Goal: Transaction & Acquisition: Purchase product/service

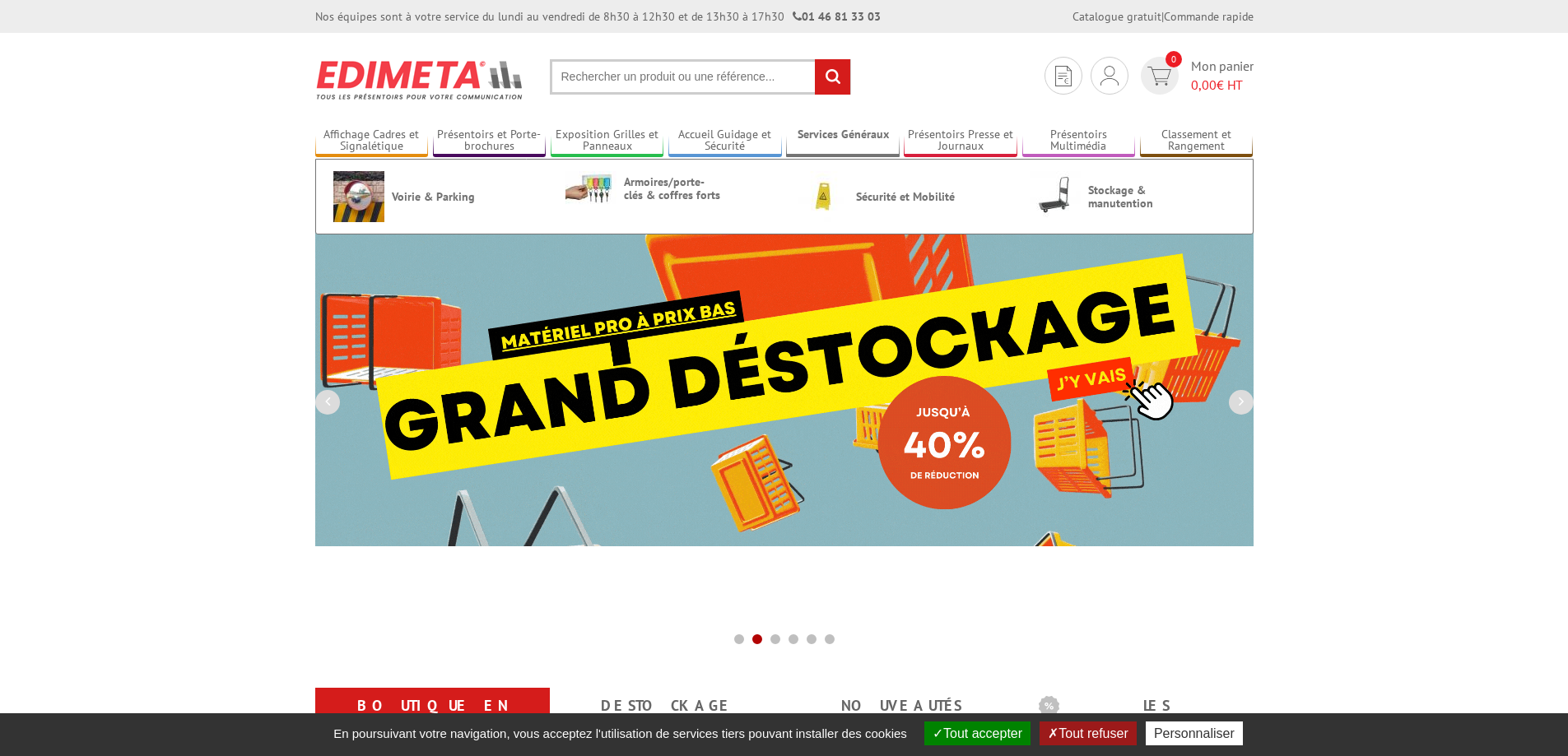
click at [846, 133] on link "Services Généraux" at bounding box center [843, 141] width 114 height 27
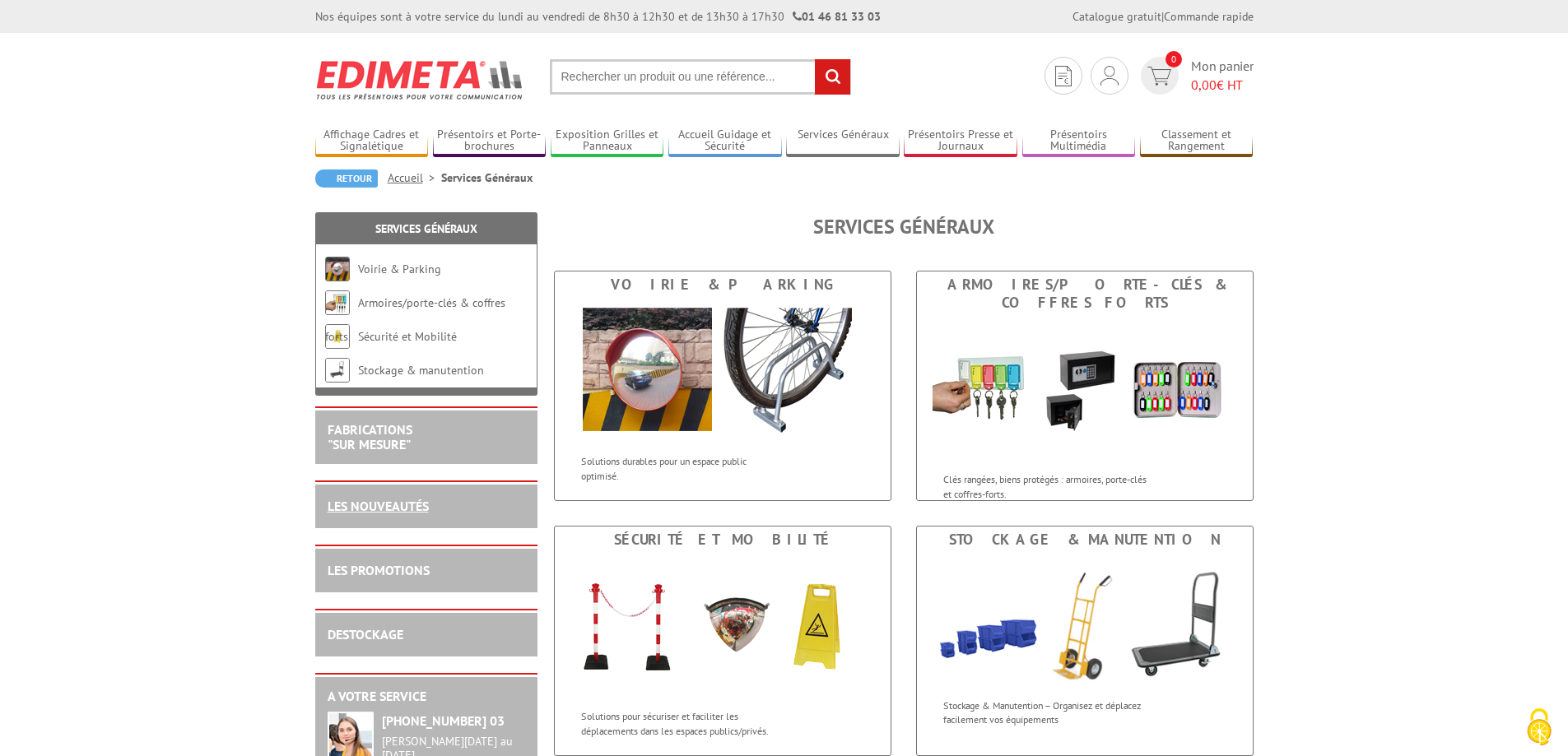
click at [382, 502] on link "LES NOUVEAUTÉS" at bounding box center [378, 506] width 101 height 16
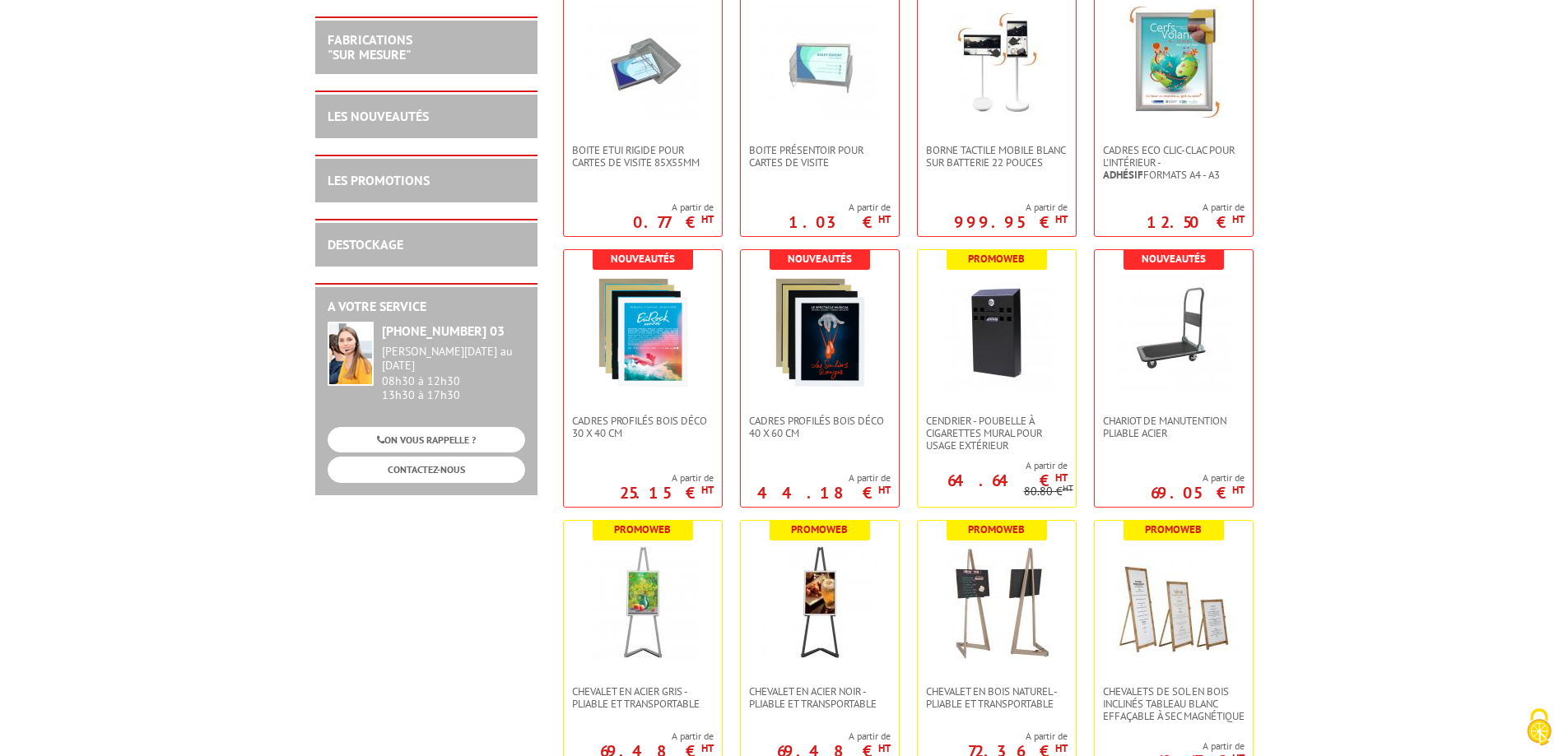
scroll to position [412, 0]
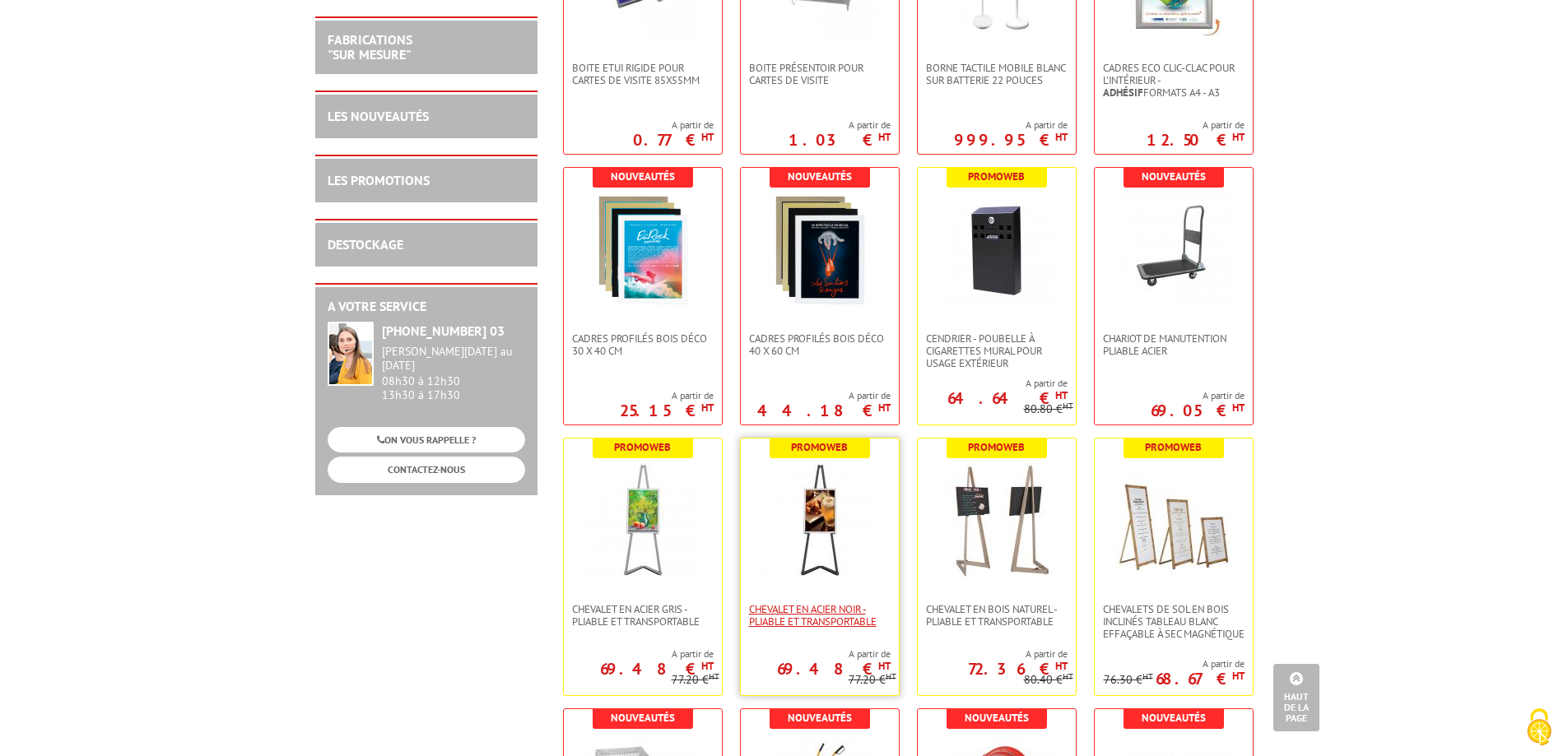
click at [762, 606] on span "Chevalet en Acier noir - Pliable et transportable" at bounding box center [819, 615] width 142 height 25
click at [1020, 608] on span "Chevalet en bois naturel - Pliable et transportable" at bounding box center [997, 615] width 142 height 25
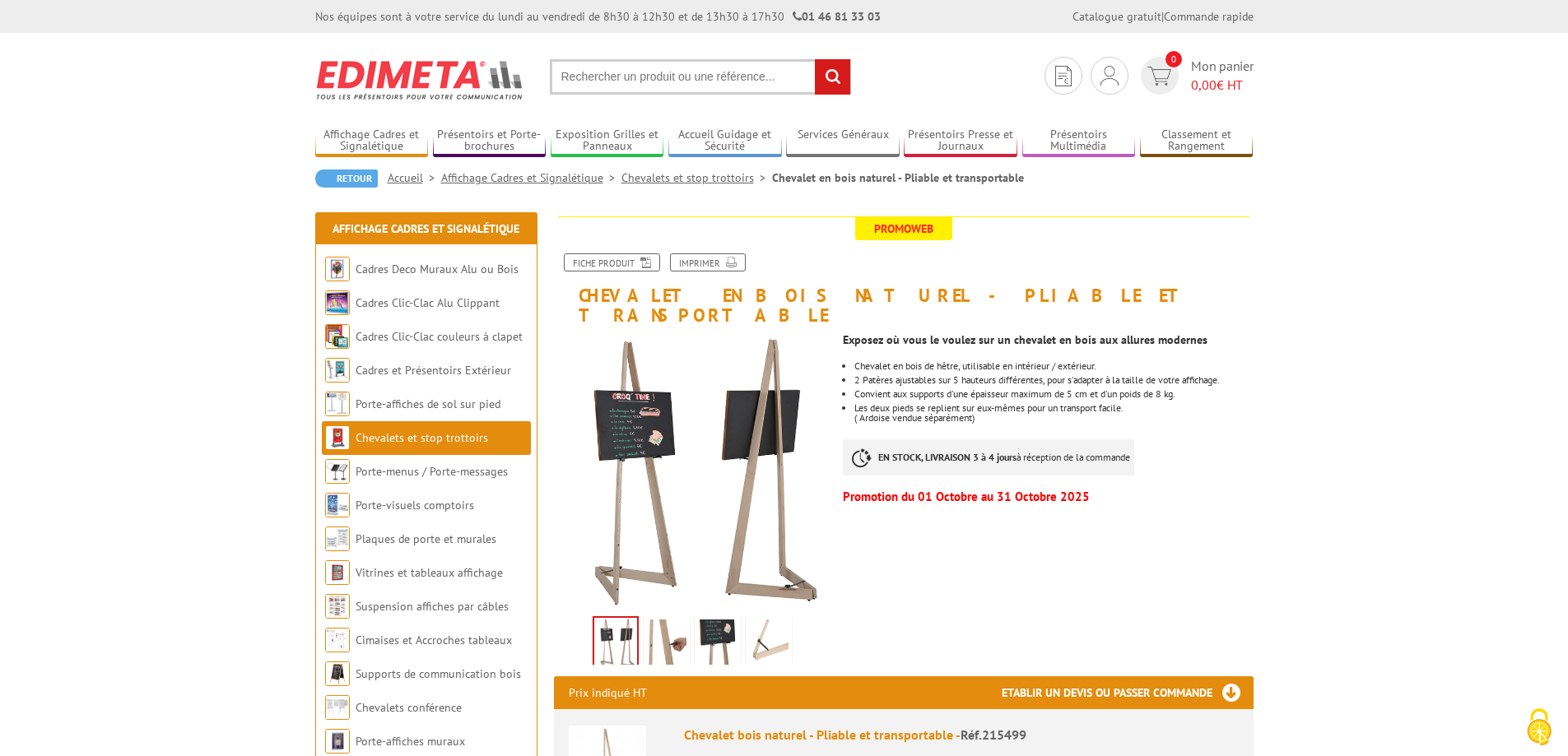
scroll to position [165, 0]
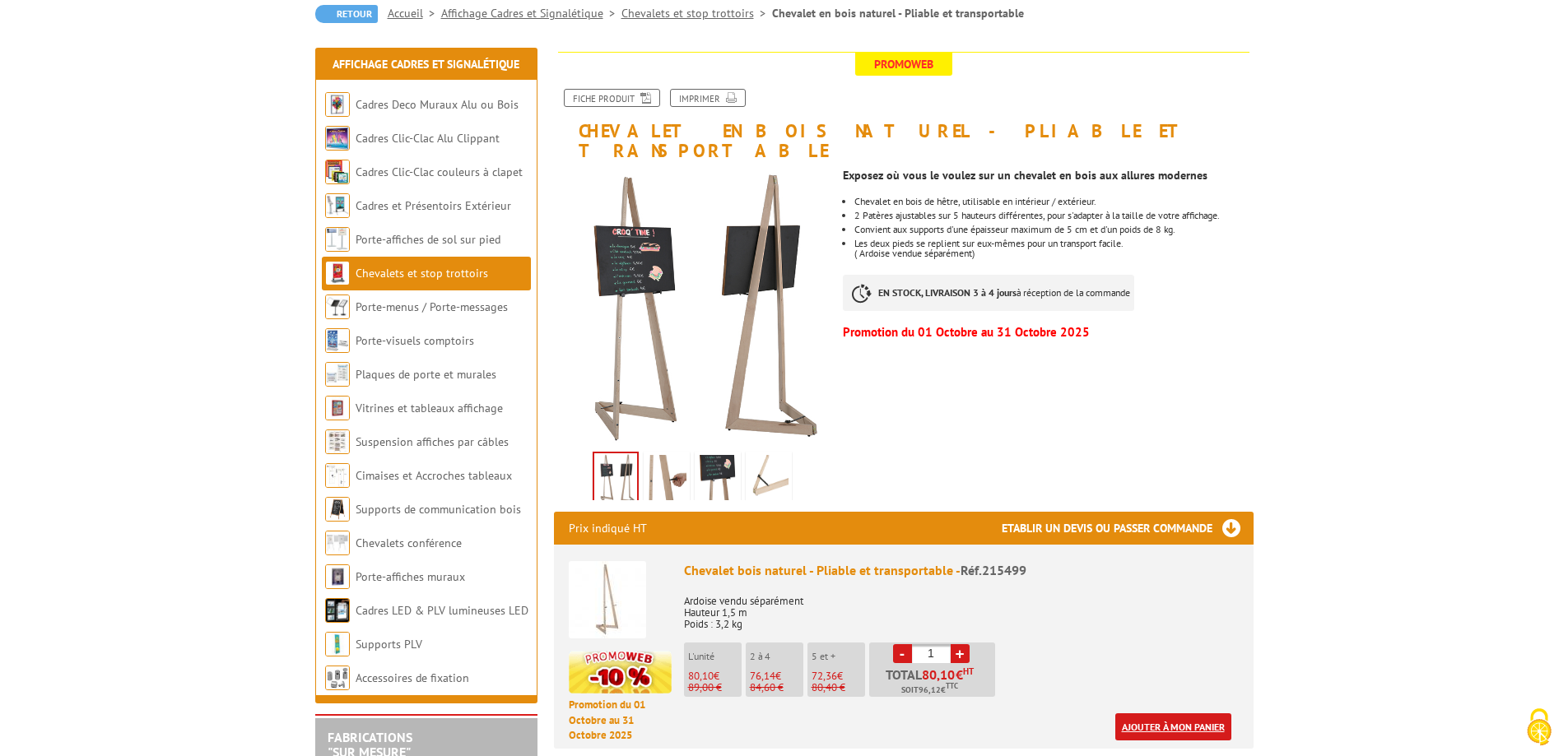
click at [1169, 714] on link "Ajouter à mon panier" at bounding box center [1173, 727] width 116 height 27
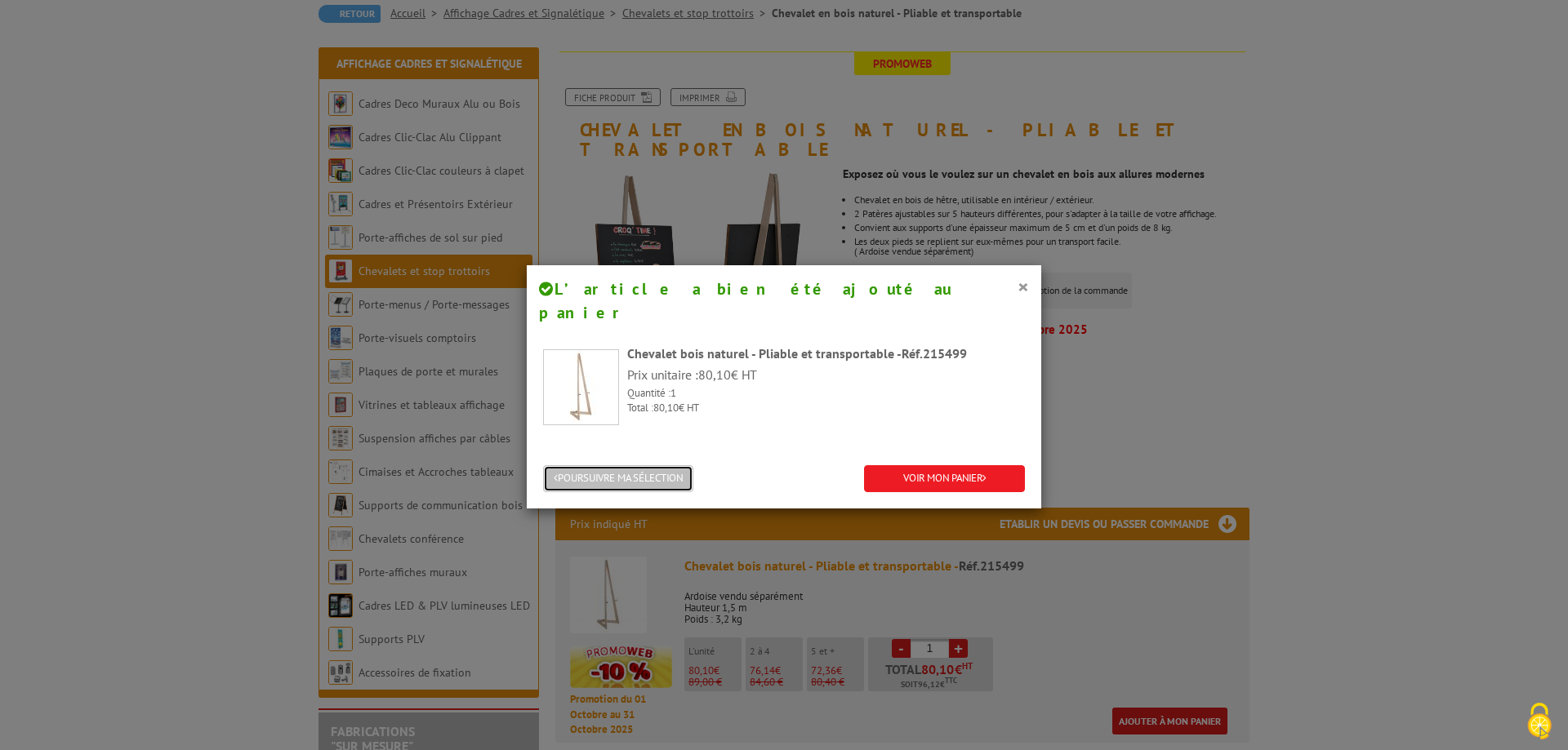
click at [599, 465] on button "POURSUIVRE MA SÉLECTION" at bounding box center [618, 479] width 150 height 27
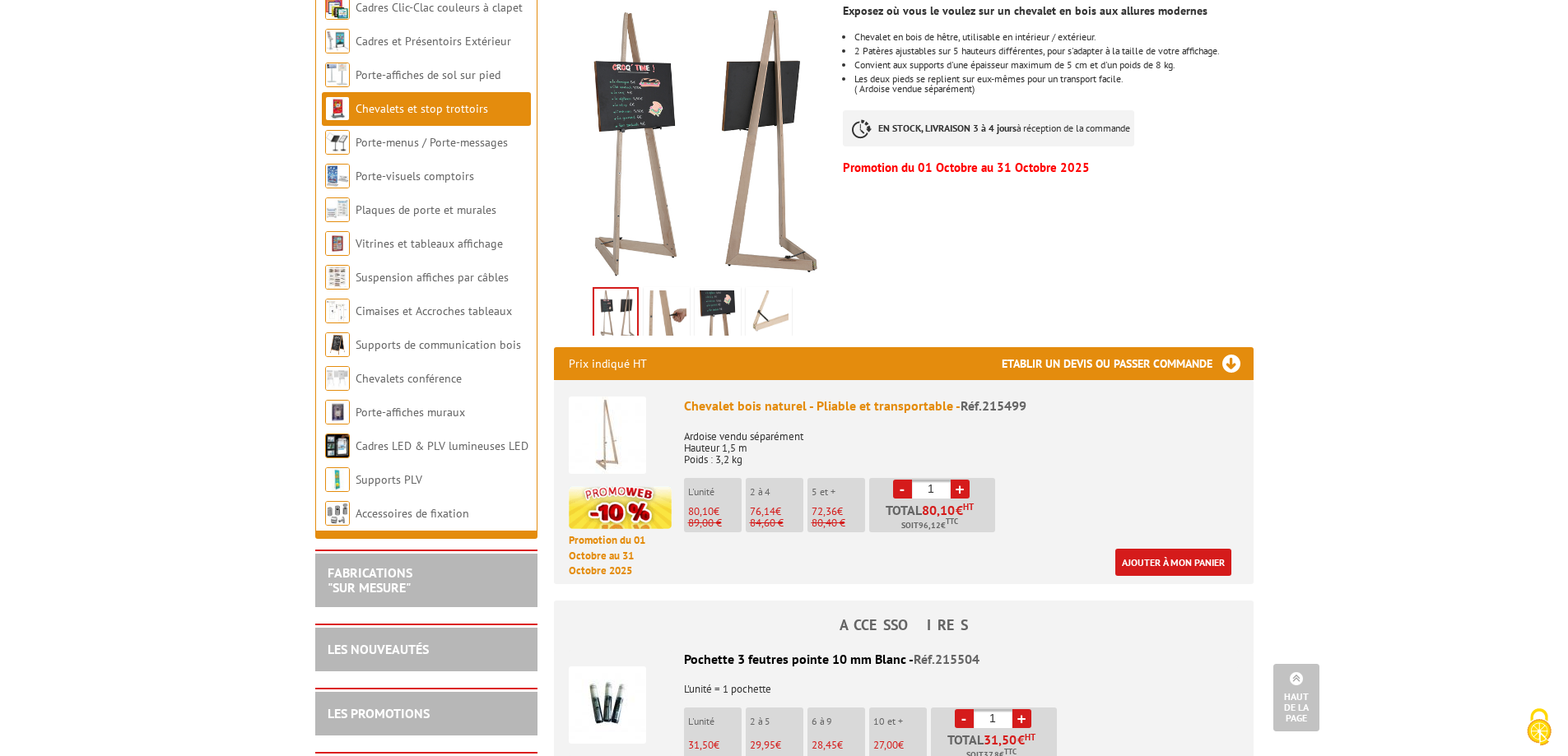
scroll to position [0, 0]
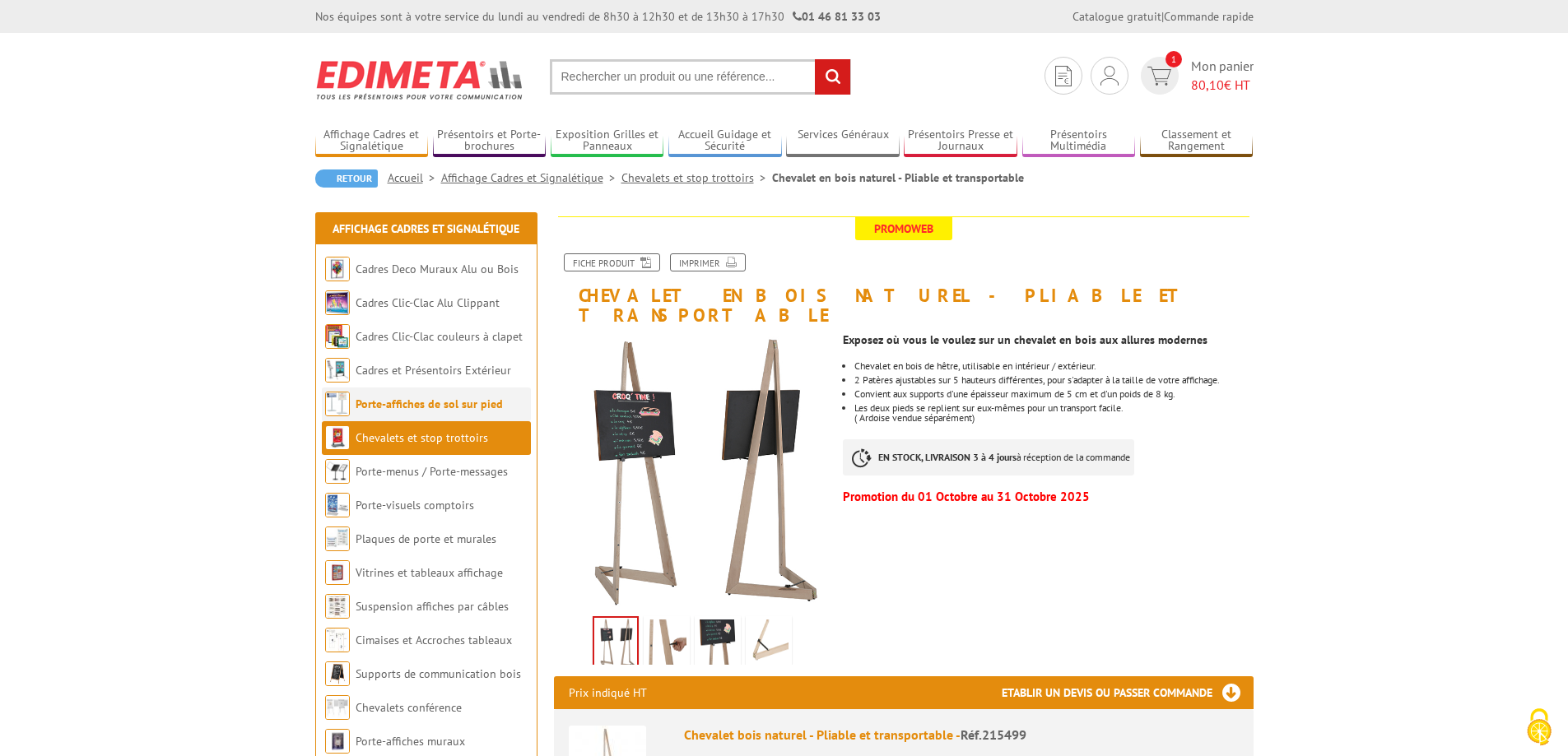
click at [434, 407] on link "Porte-affiches de sol sur pied" at bounding box center [430, 403] width 148 height 14
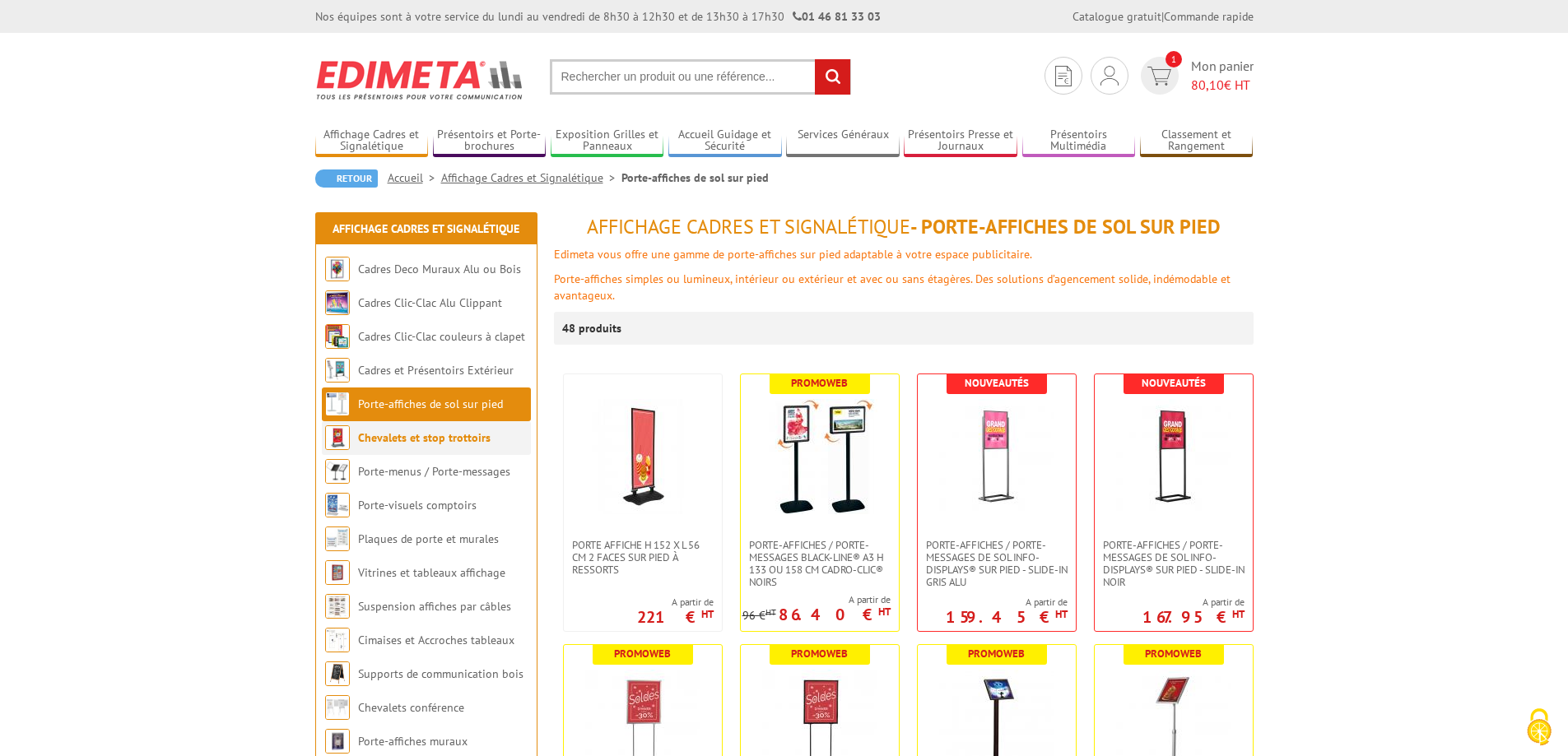
click at [429, 437] on link "Chevalets et stop trottoirs" at bounding box center [424, 437] width 132 height 14
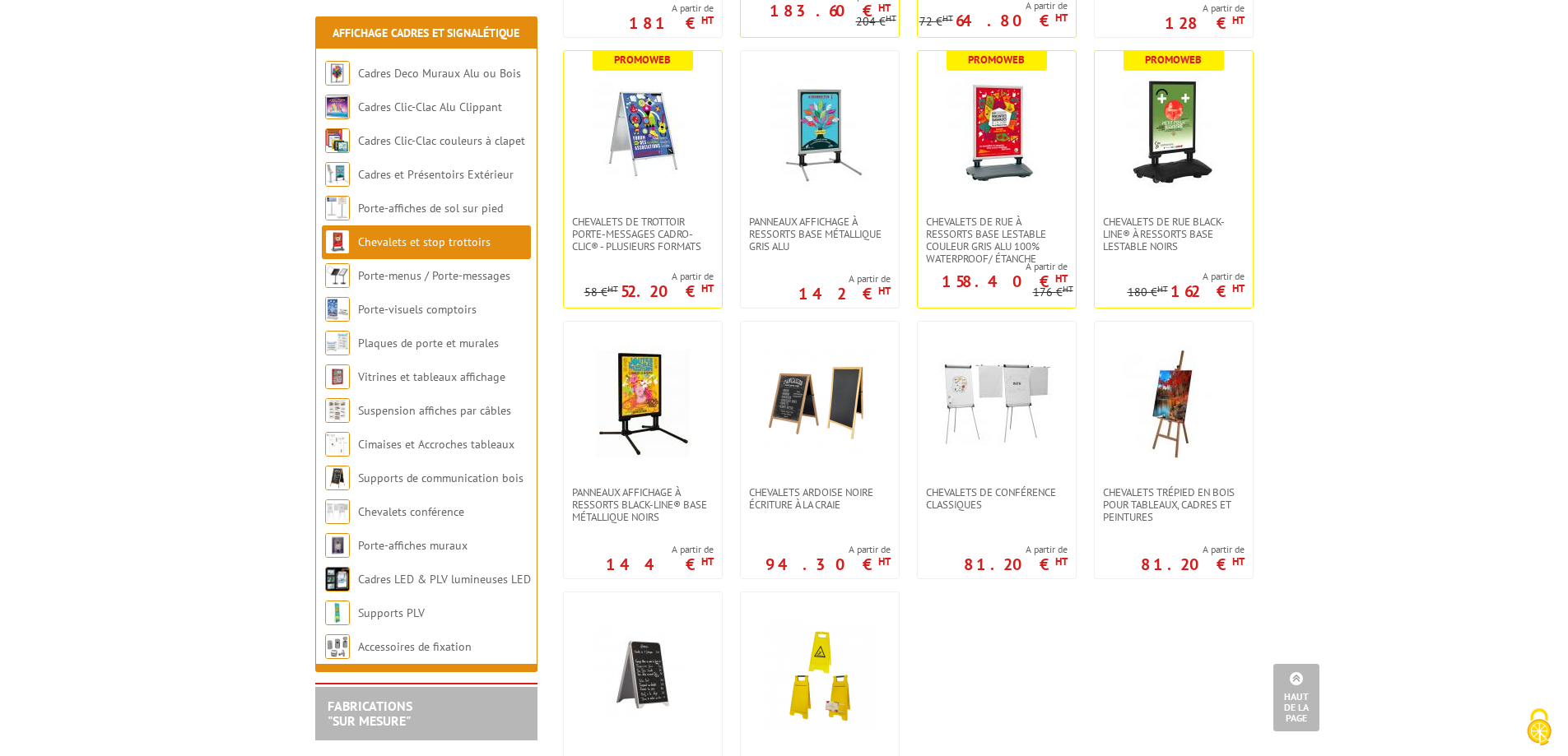
scroll to position [1316, 0]
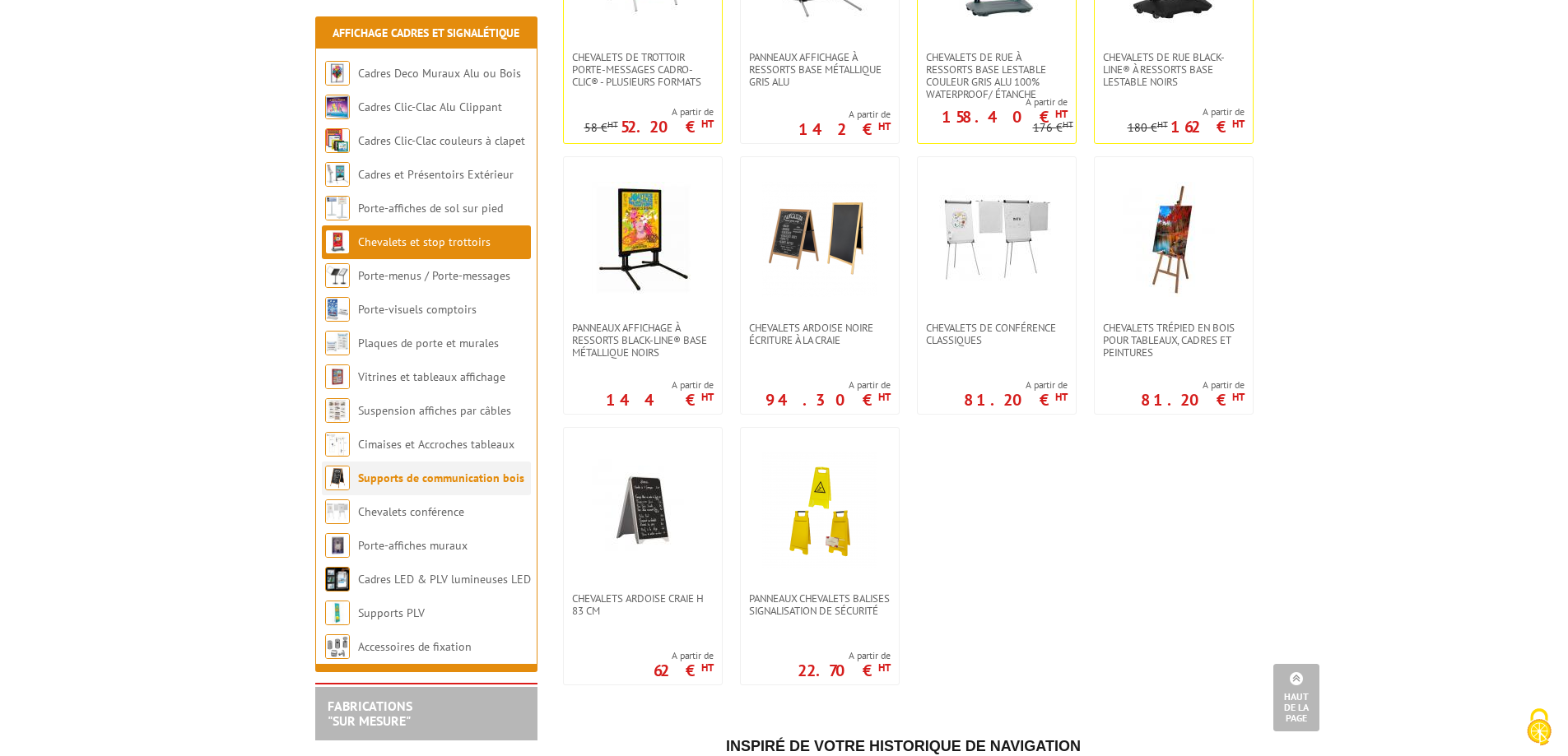
click at [428, 475] on link "Supports de communication bois" at bounding box center [441, 478] width 166 height 14
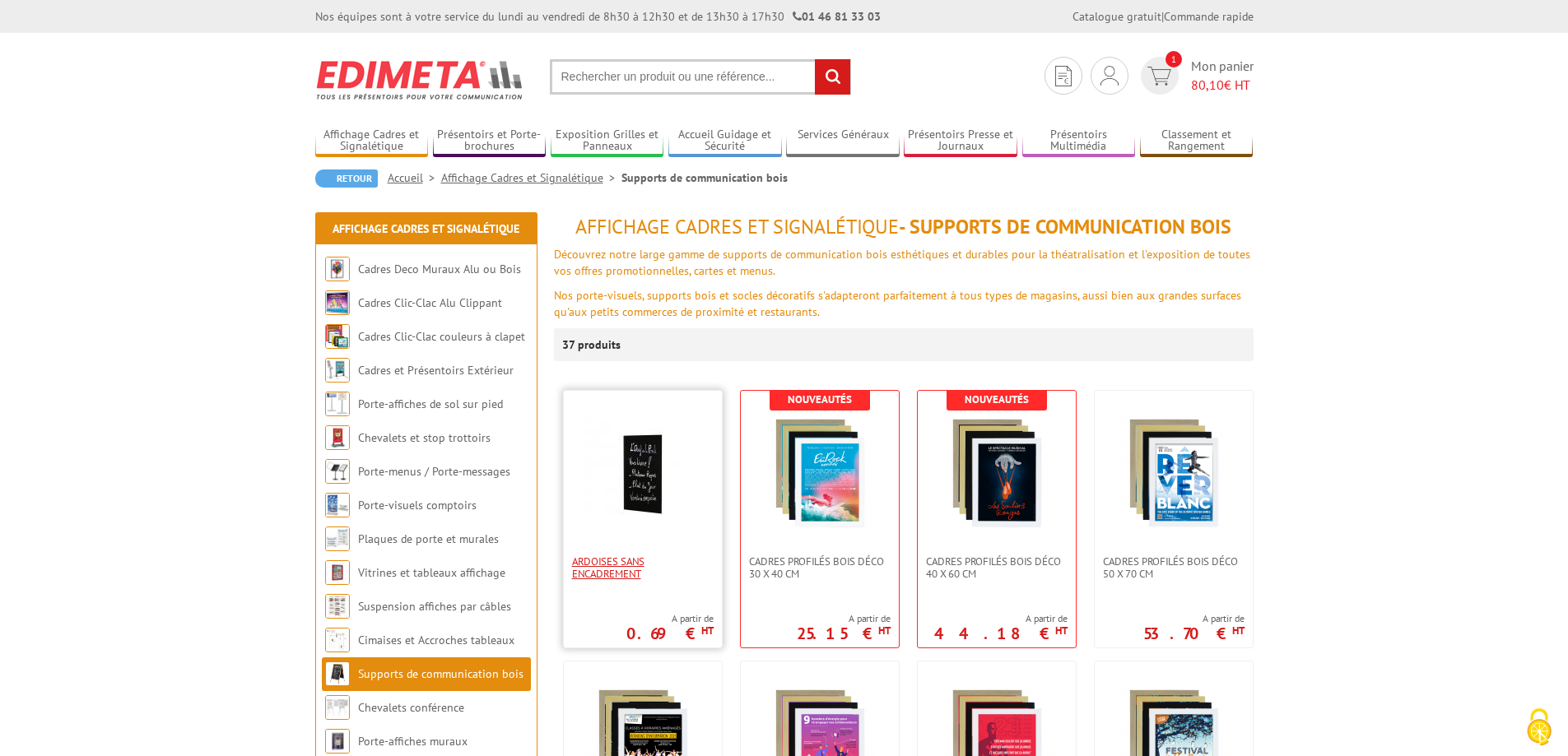
click at [638, 557] on span "Ardoises sans encadrement" at bounding box center [643, 567] width 142 height 25
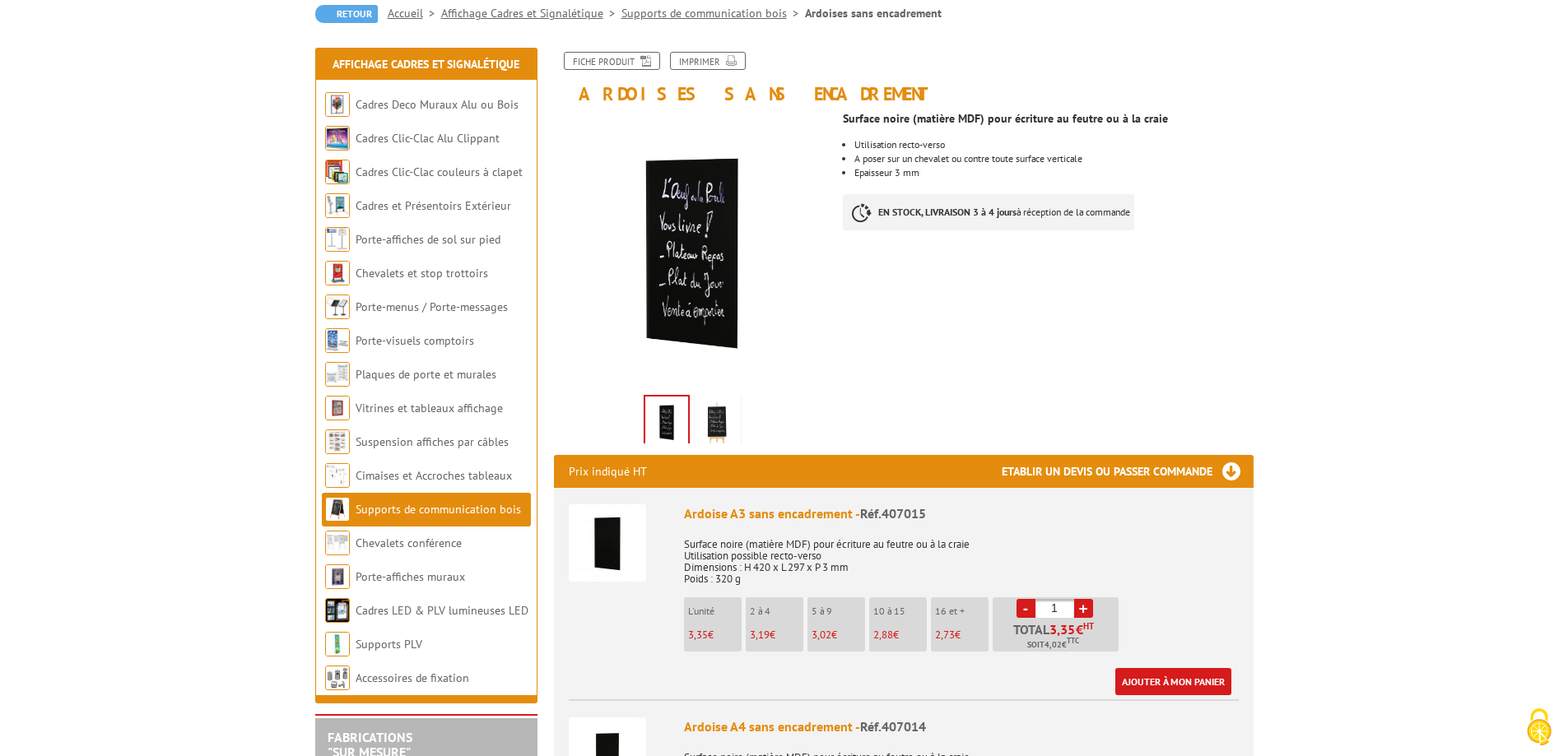
scroll to position [247, 0]
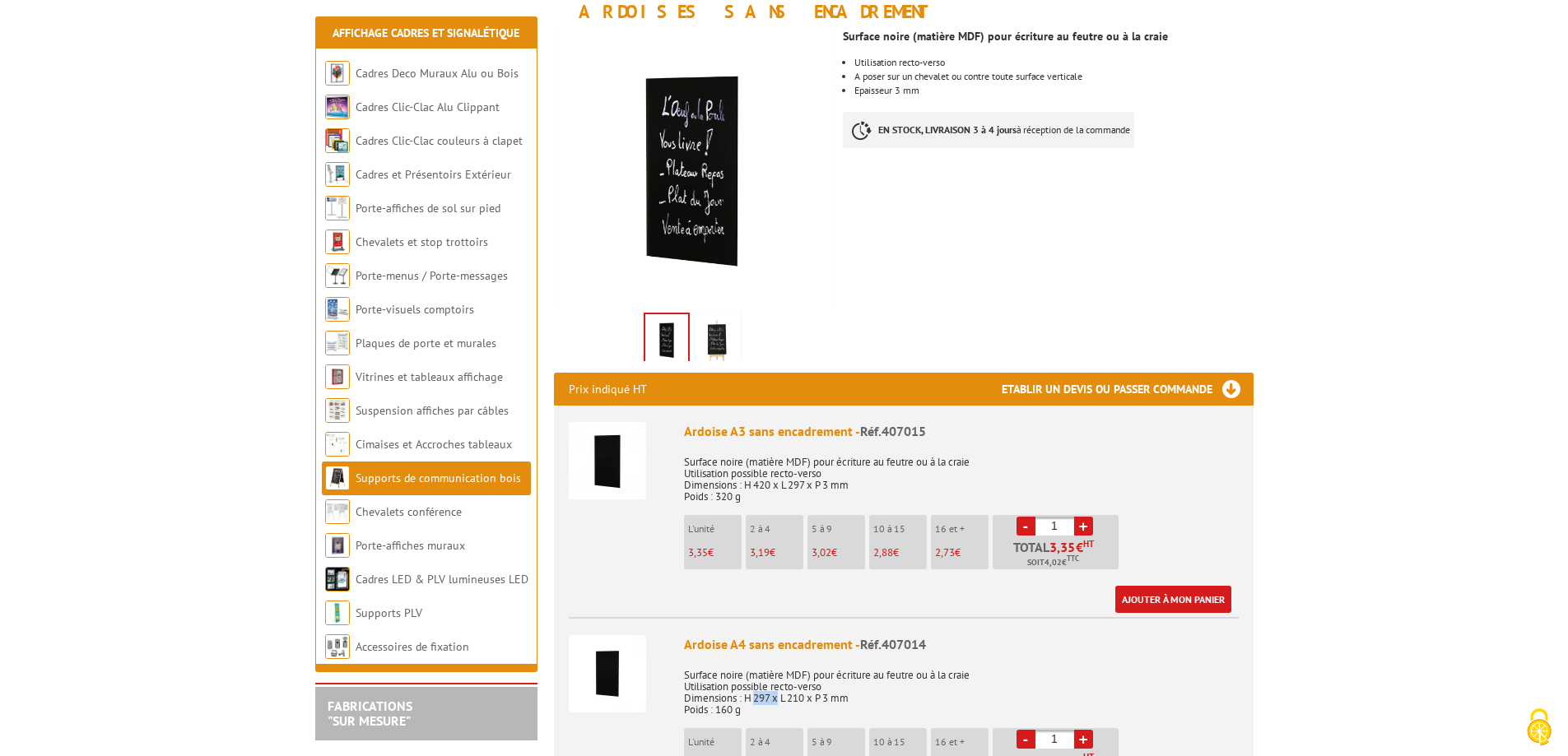
drag, startPoint x: 756, startPoint y: 698, endPoint x: 781, endPoint y: 693, distance: 25.5
click at [781, 693] on p "Surface noire (matière MDF) pour écriture au feutre ou à la craie Utilisation p…" at bounding box center [962, 687] width 555 height 58
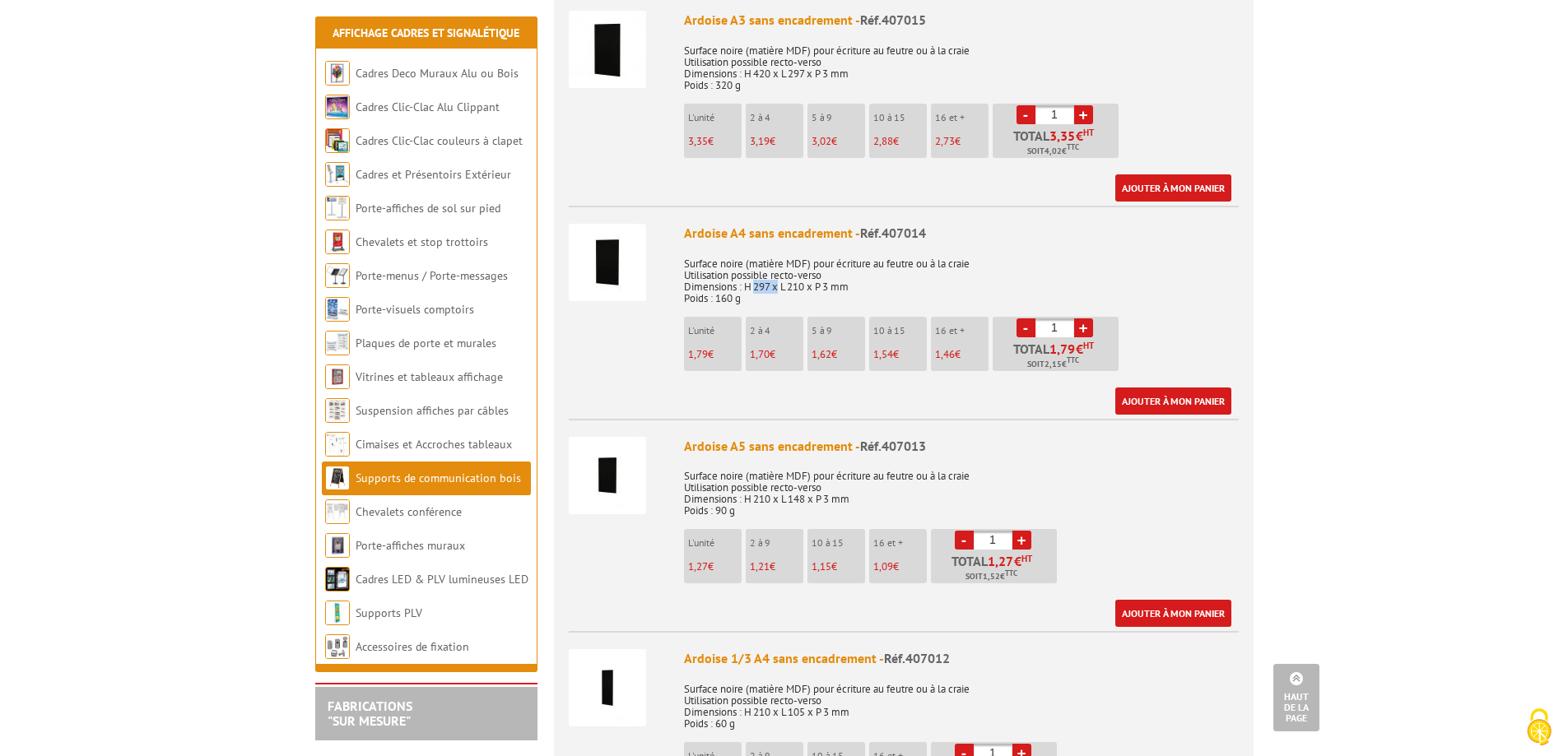
scroll to position [494, 0]
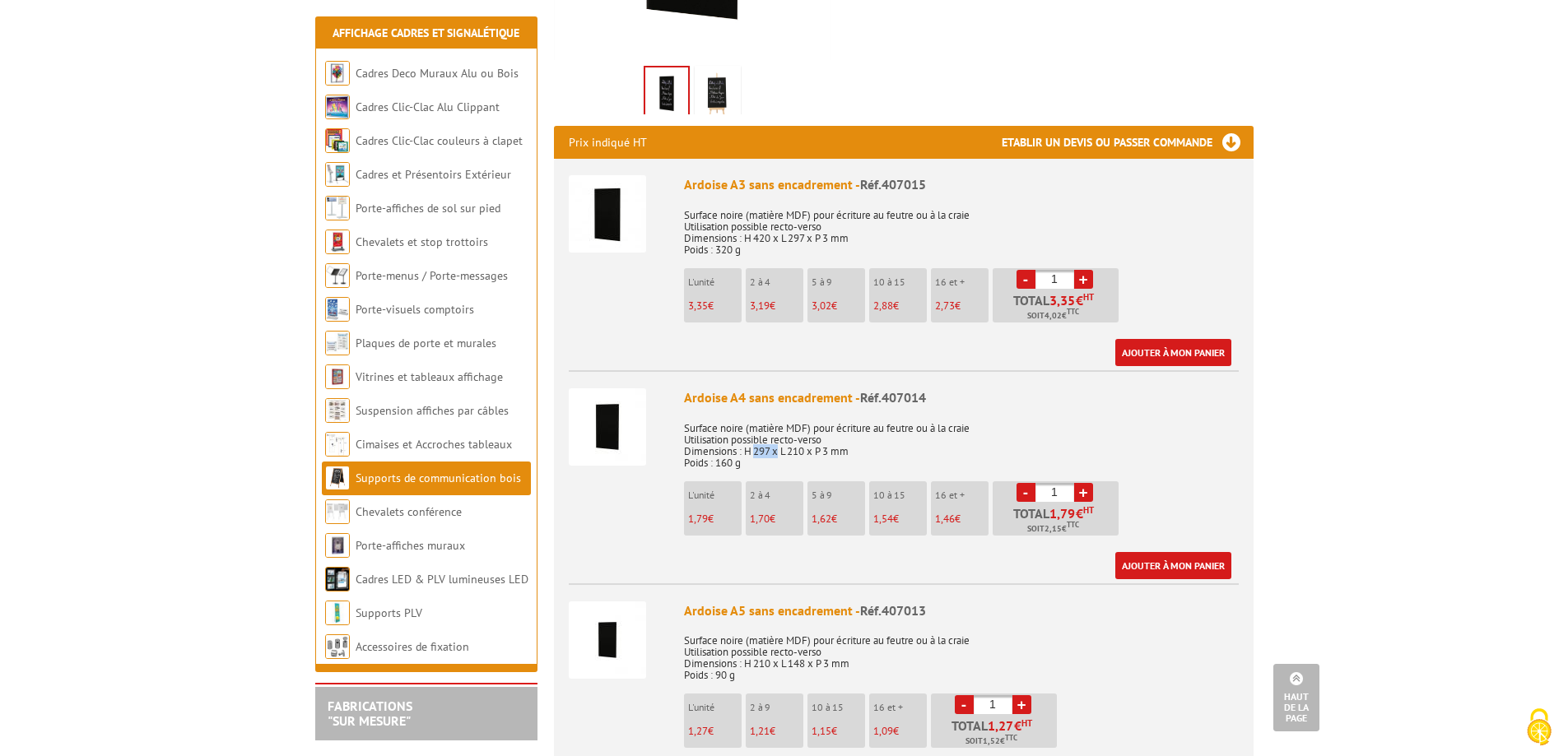
click at [1080, 272] on link "+" at bounding box center [1083, 279] width 19 height 19
click at [1022, 280] on link "-" at bounding box center [1026, 279] width 19 height 19
type input "1"
click at [1158, 350] on link "Ajouter à mon panier" at bounding box center [1173, 352] width 116 height 27
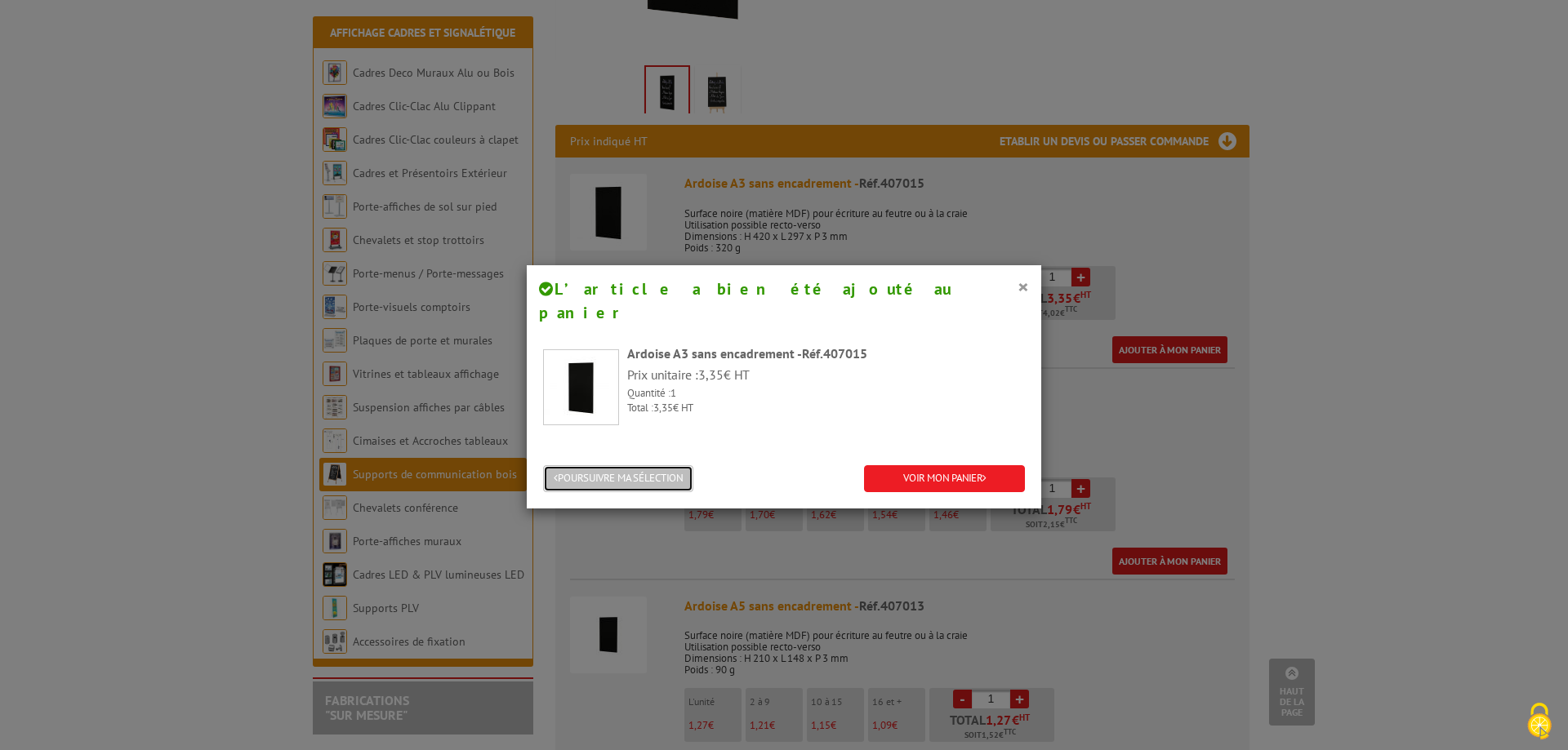
click at [600, 465] on button "POURSUIVRE MA SÉLECTION" at bounding box center [618, 479] width 150 height 27
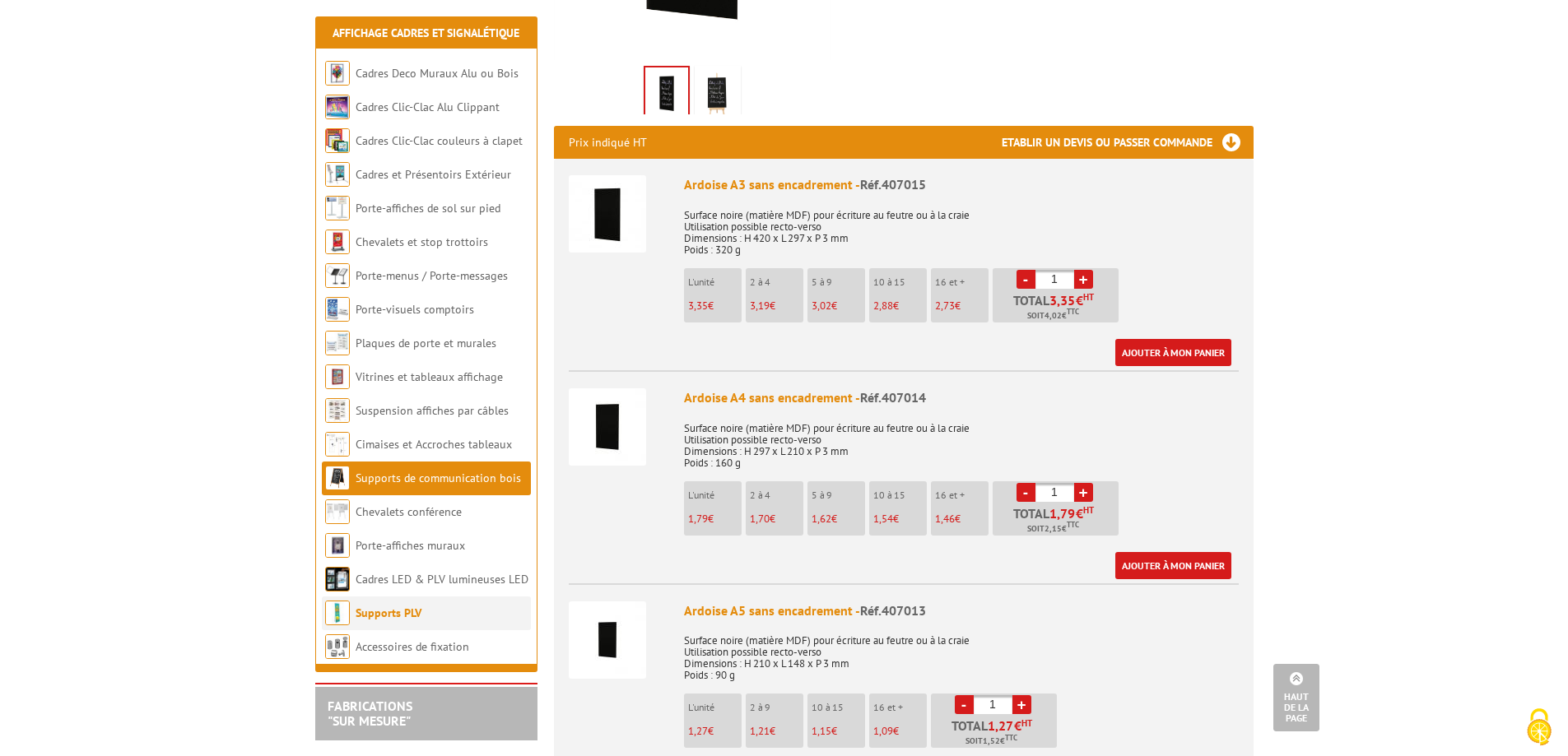
click at [426, 609] on li "Supports PLV" at bounding box center [426, 613] width 209 height 34
click at [373, 608] on link "Supports PLV" at bounding box center [389, 613] width 66 height 14
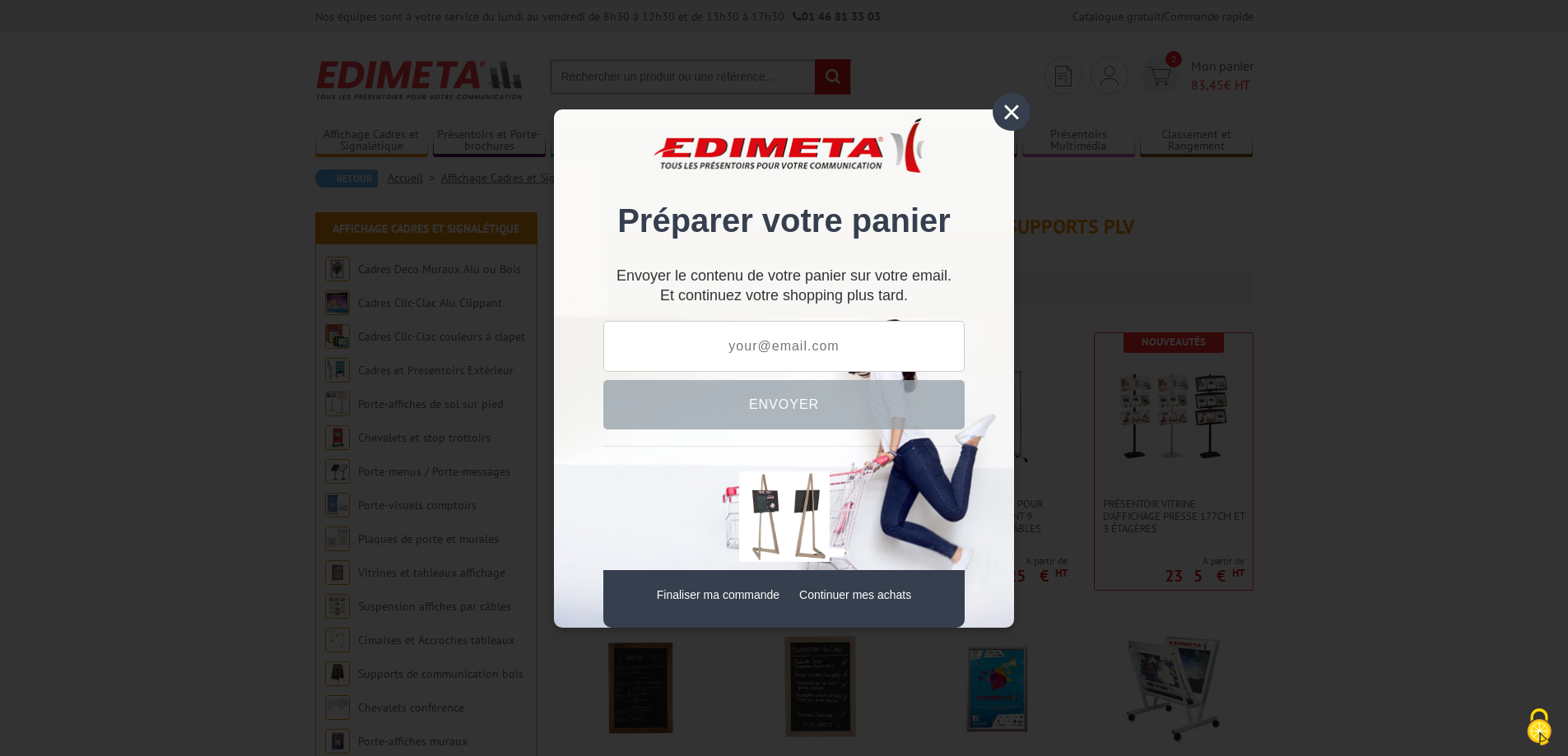
click at [615, 80] on div "× Préparer votre panier Envoyer le contenu de votre panier sur votre email. Et …" at bounding box center [784, 378] width 1568 height 756
click at [1008, 117] on div "×" at bounding box center [1011, 112] width 38 height 38
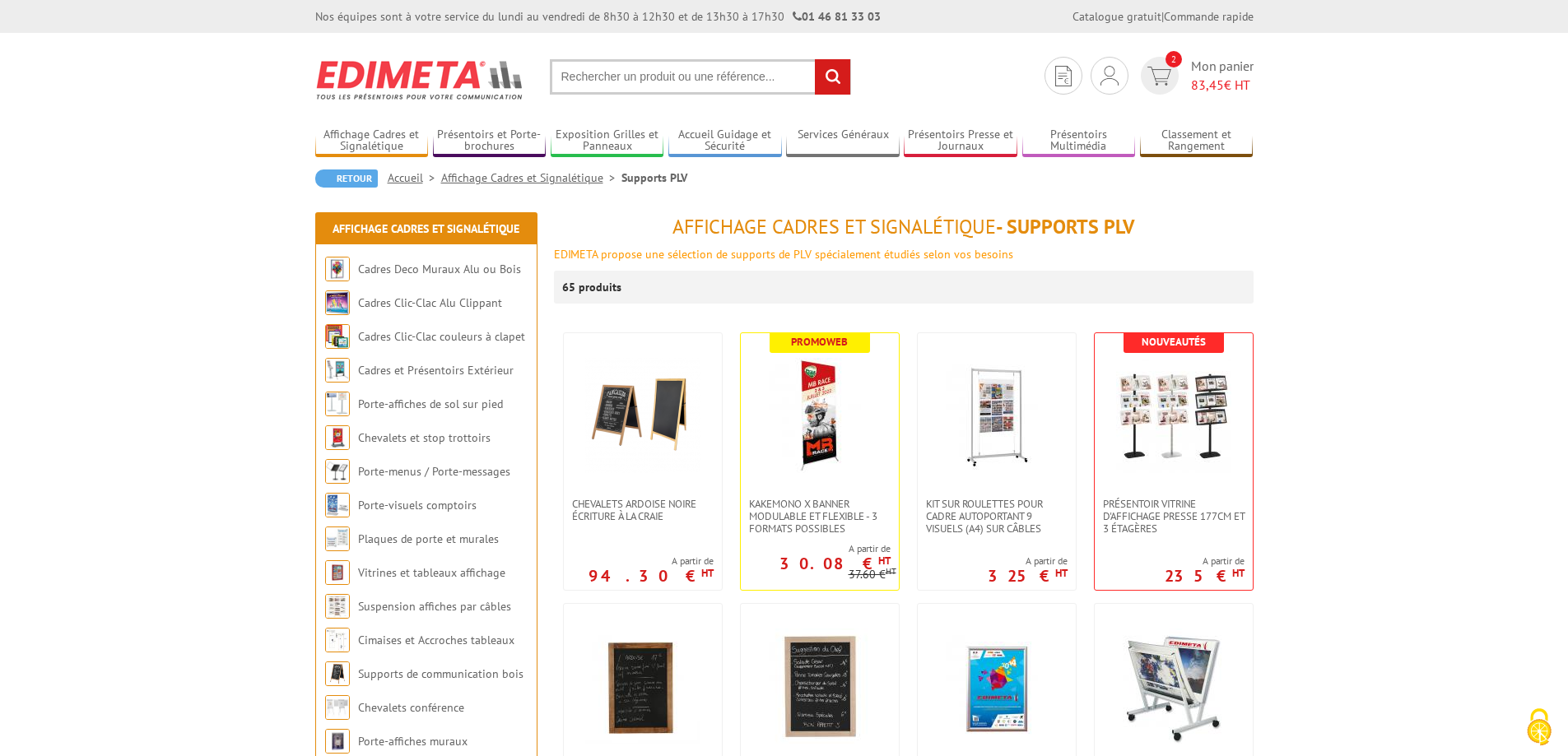
click at [647, 73] on input "text" at bounding box center [700, 77] width 301 height 36
click at [627, 75] on input "text" at bounding box center [700, 77] width 301 height 36
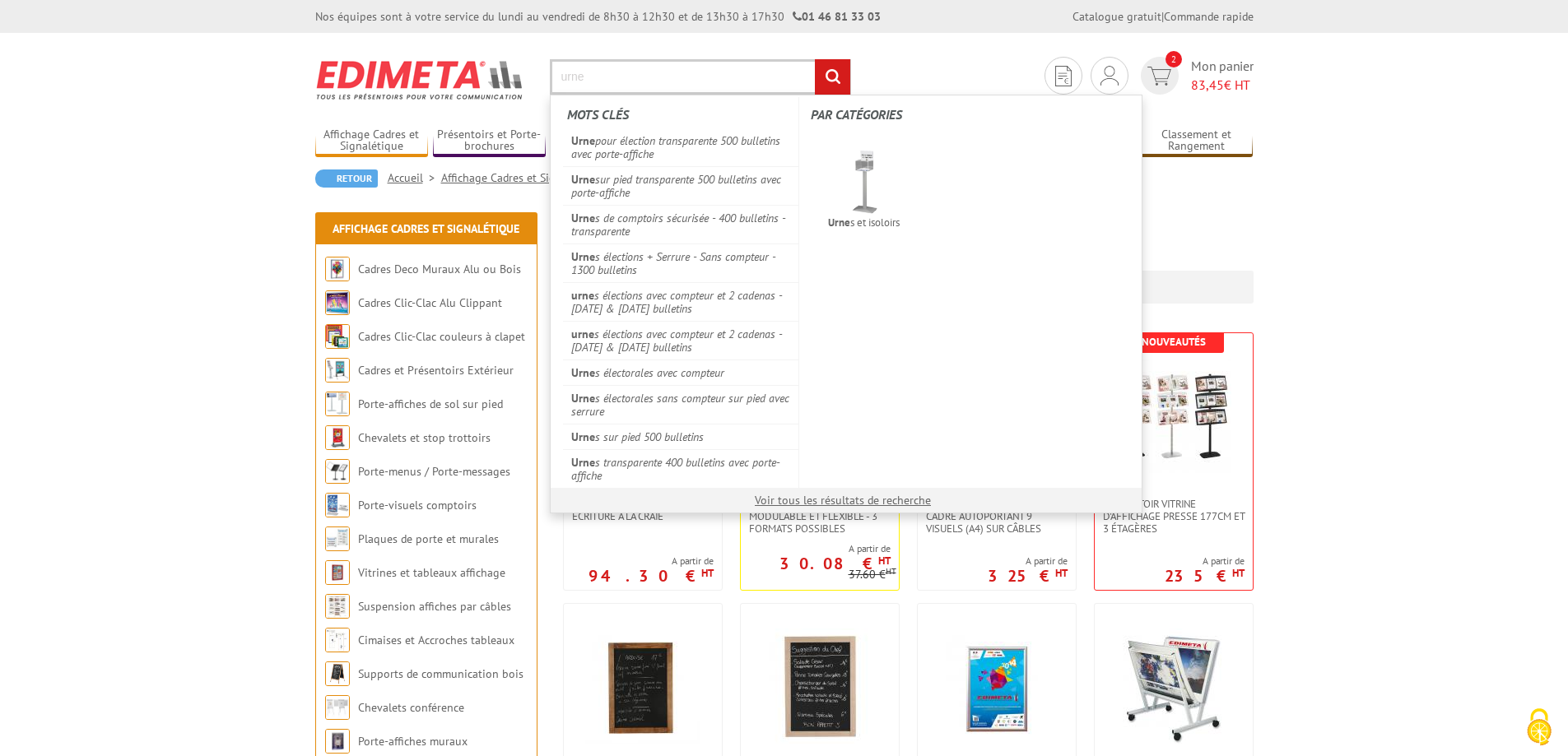
click at [689, 81] on input "urne" at bounding box center [700, 77] width 301 height 36
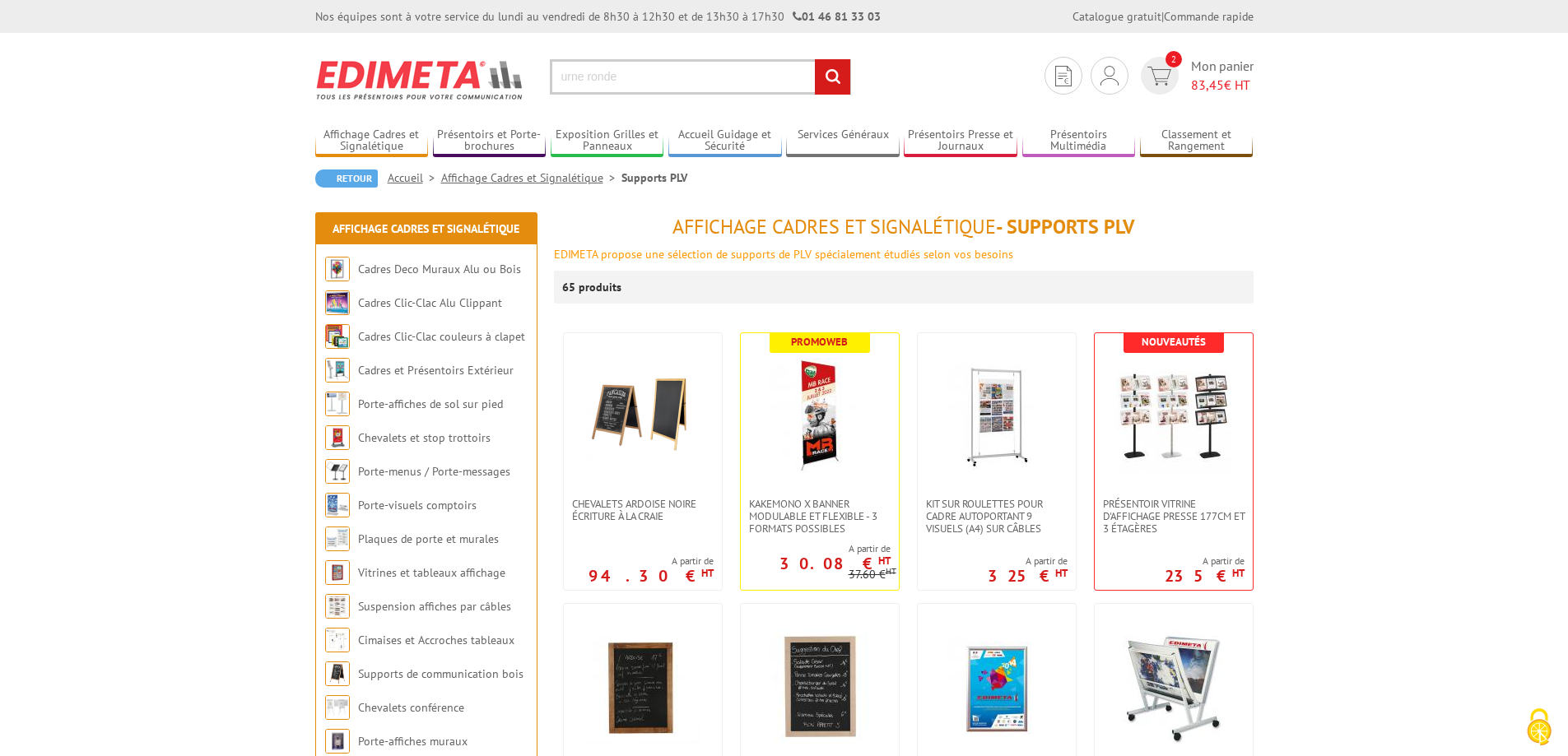
type input "urne ronde"
click at [815, 59] on input "rechercher" at bounding box center [833, 77] width 36 height 36
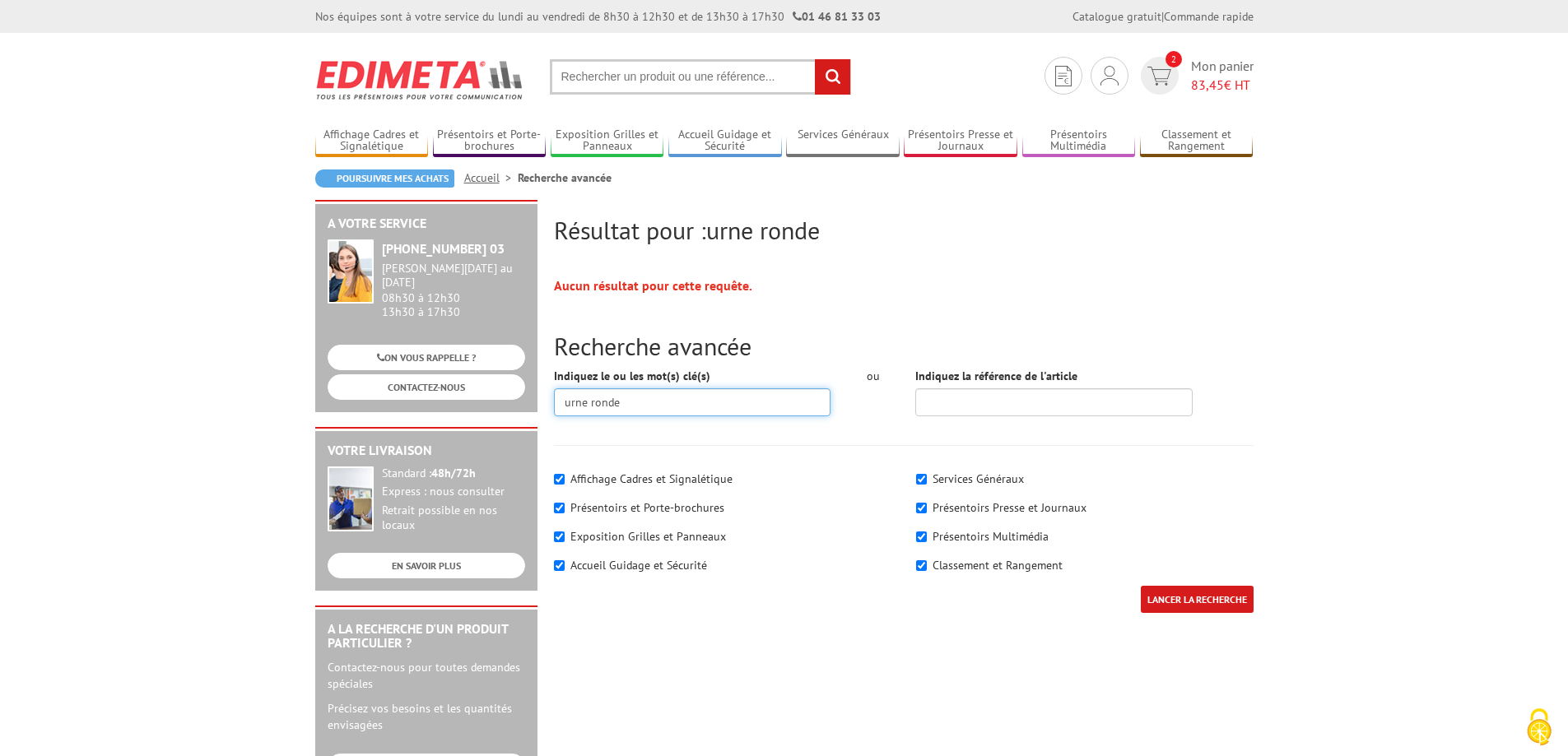
click at [610, 402] on input "urne ronde" at bounding box center [693, 402] width 278 height 28
click at [610, 400] on input "urne ronde" at bounding box center [693, 402] width 278 height 28
type input "urne"
click at [1141, 585] on input "LANCER LA RECHERCHE" at bounding box center [1197, 599] width 113 height 27
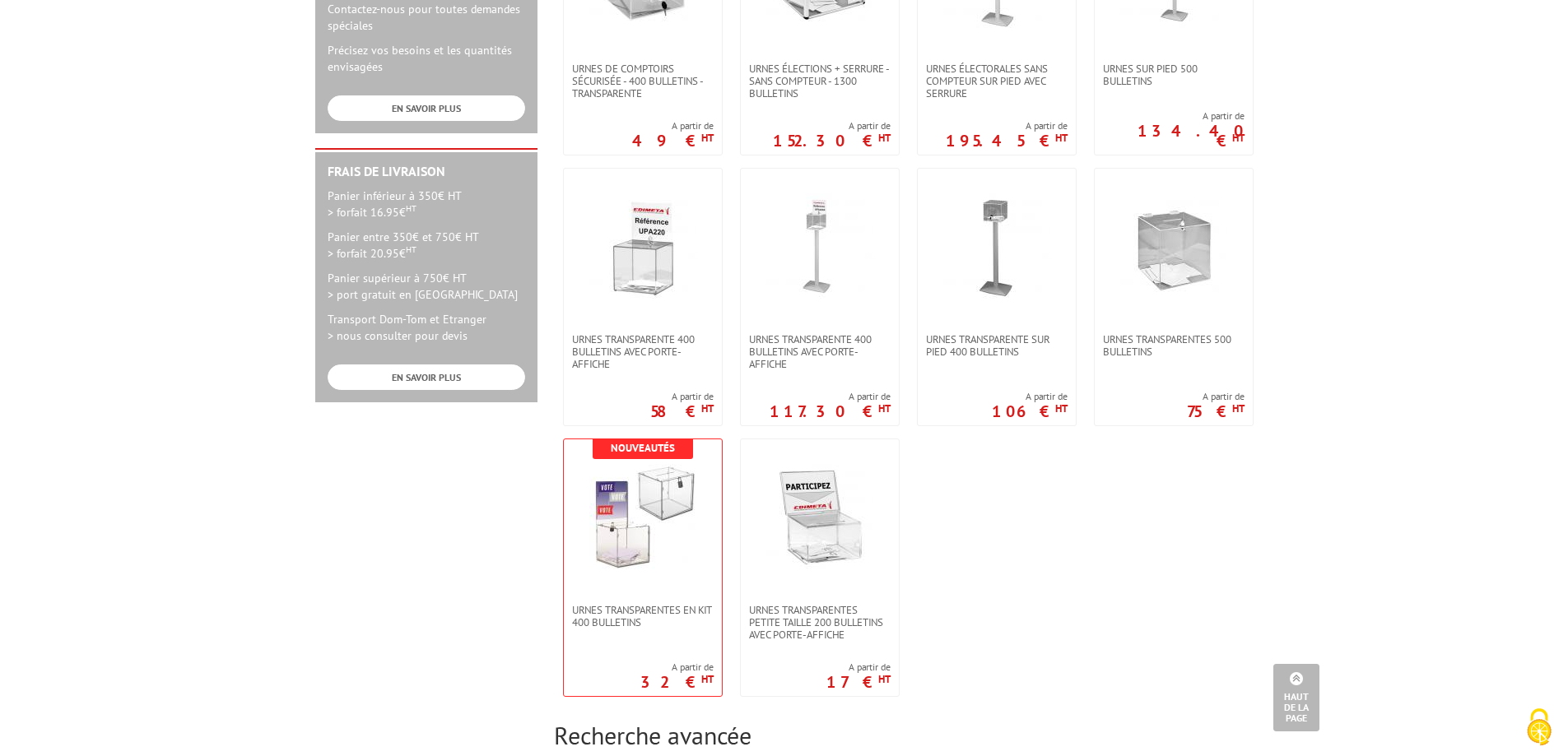
scroll to position [741, 0]
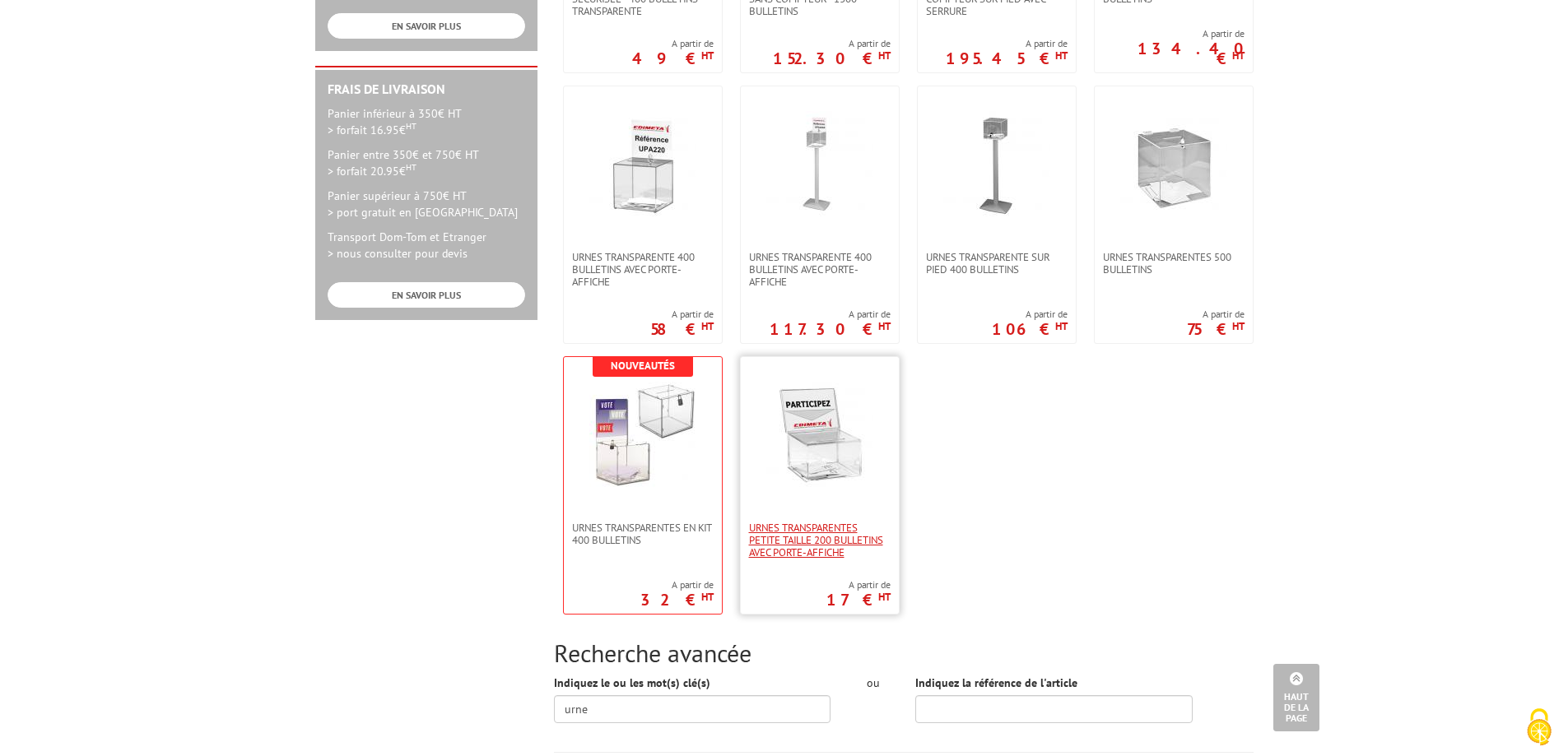
click at [786, 552] on span "Urnes transparentes petite taille 200 bulletins avec porte-affiche" at bounding box center [819, 540] width 142 height 37
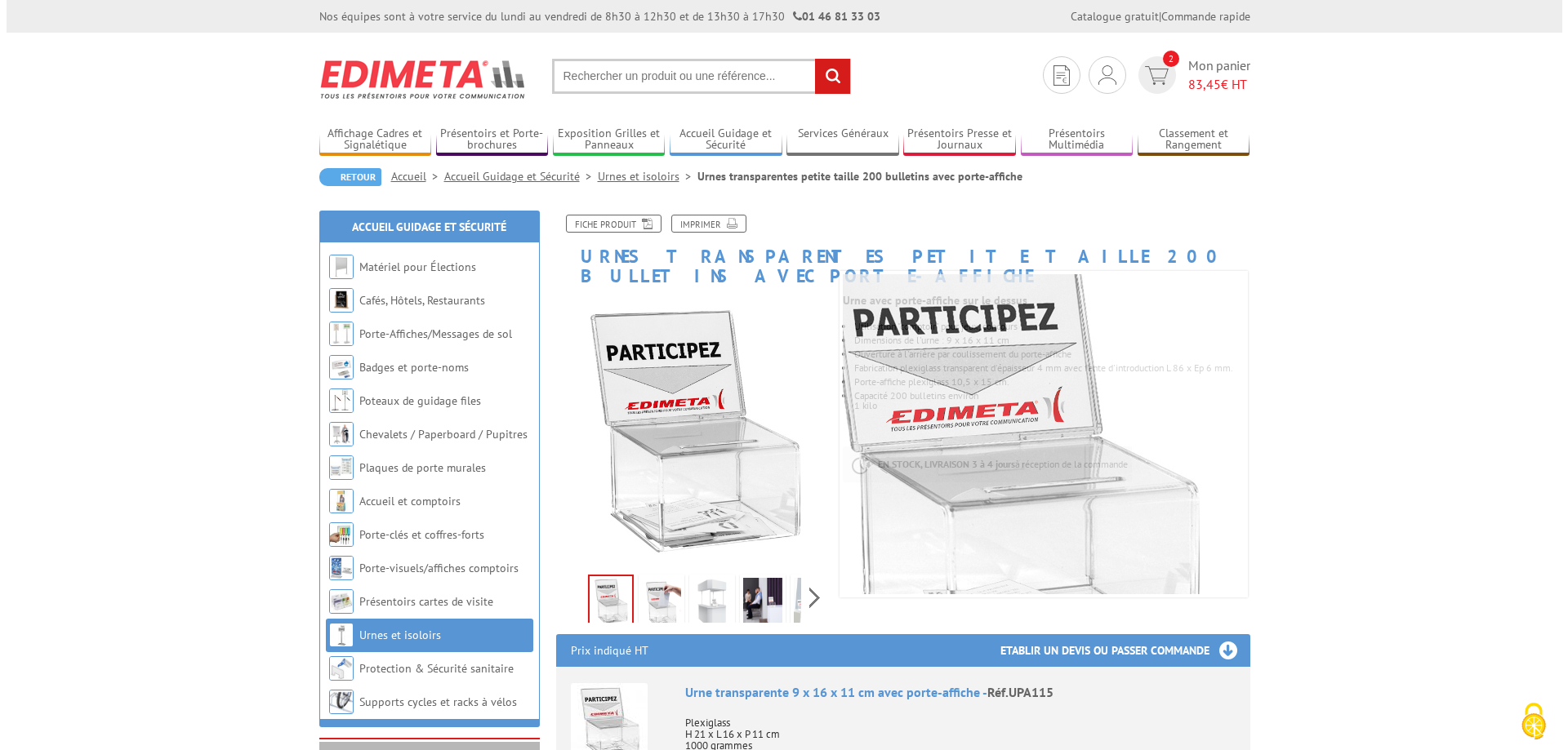
scroll to position [245, 0]
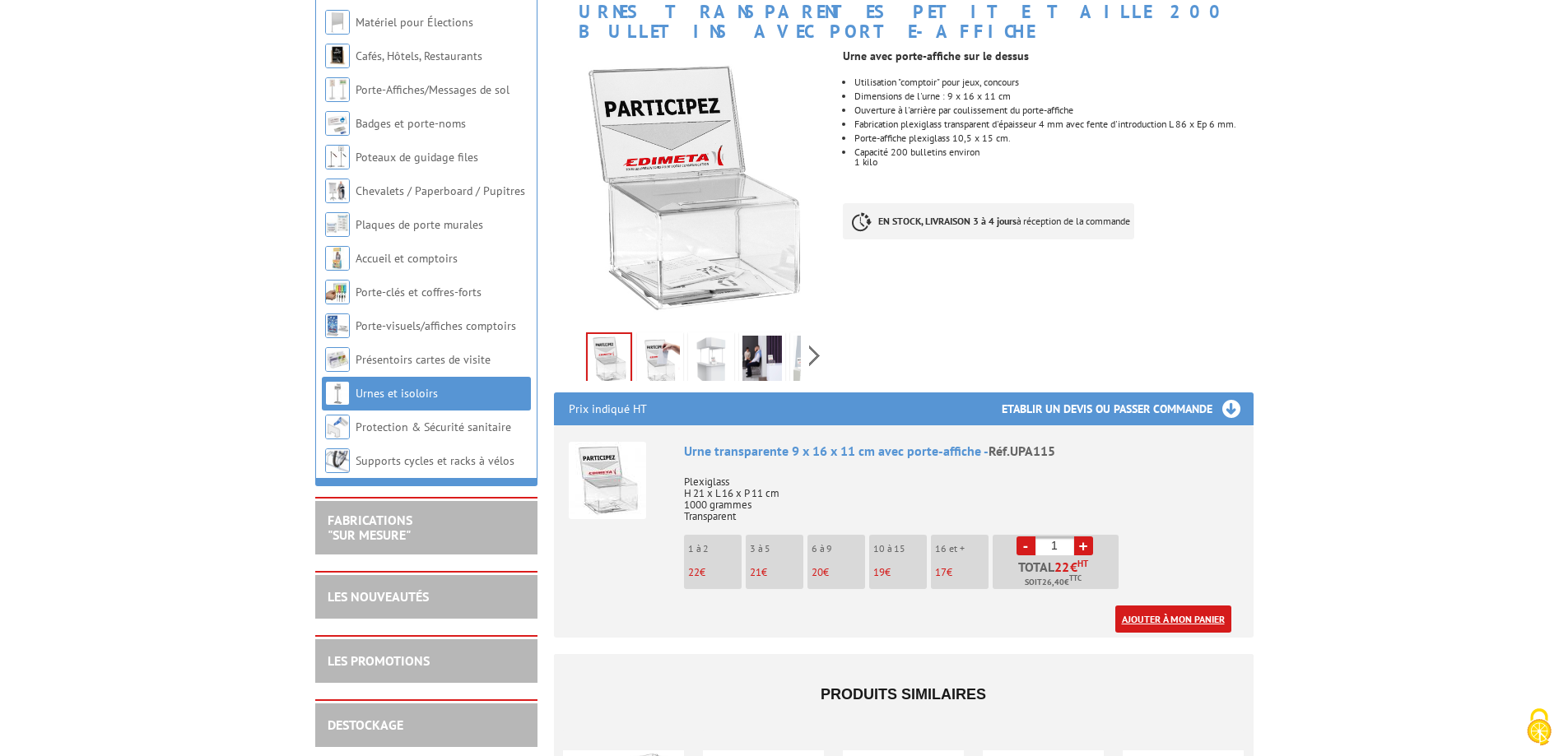
click at [1177, 606] on link "Ajouter à mon panier" at bounding box center [1173, 619] width 116 height 27
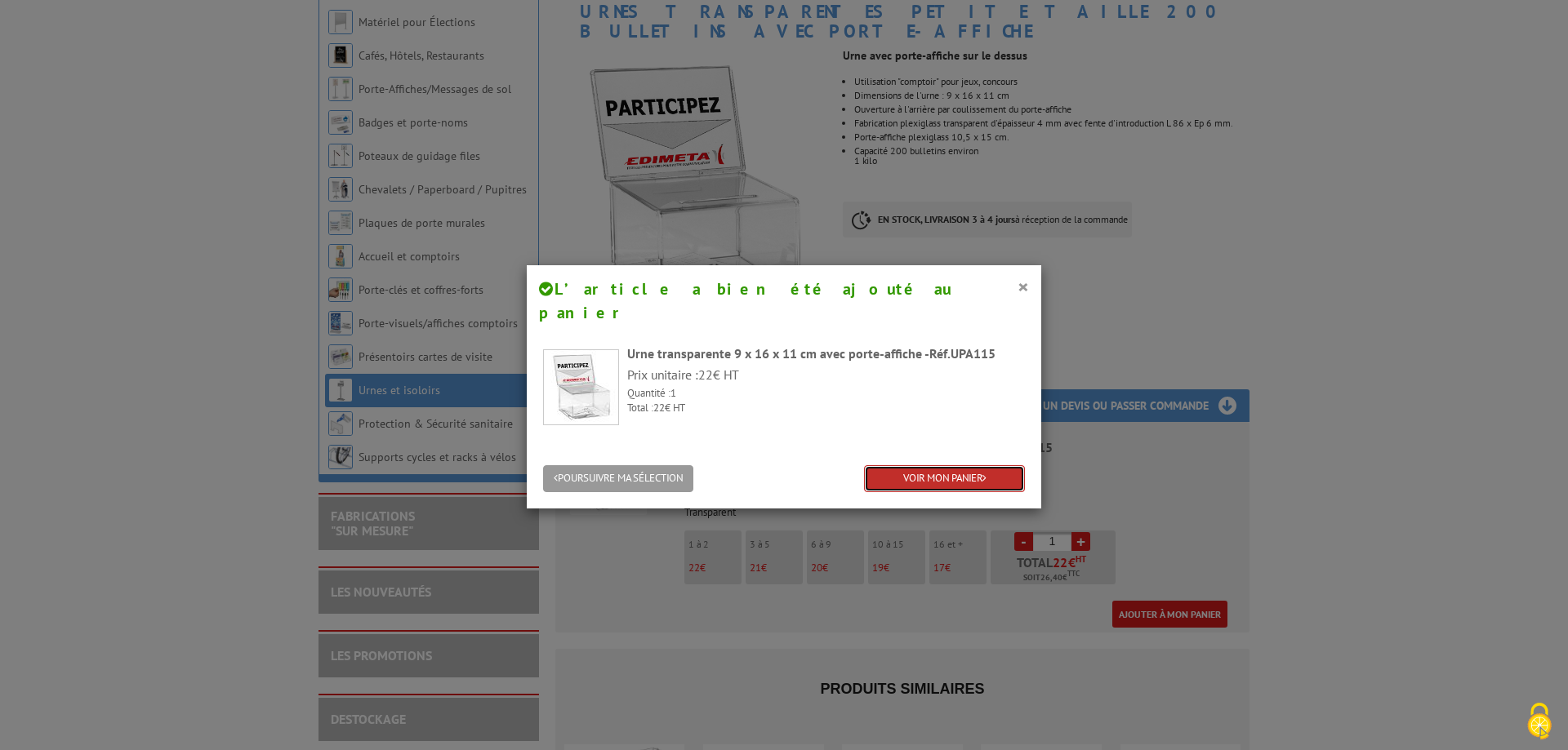
click at [931, 465] on link "VOIR MON PANIER" at bounding box center [944, 479] width 161 height 27
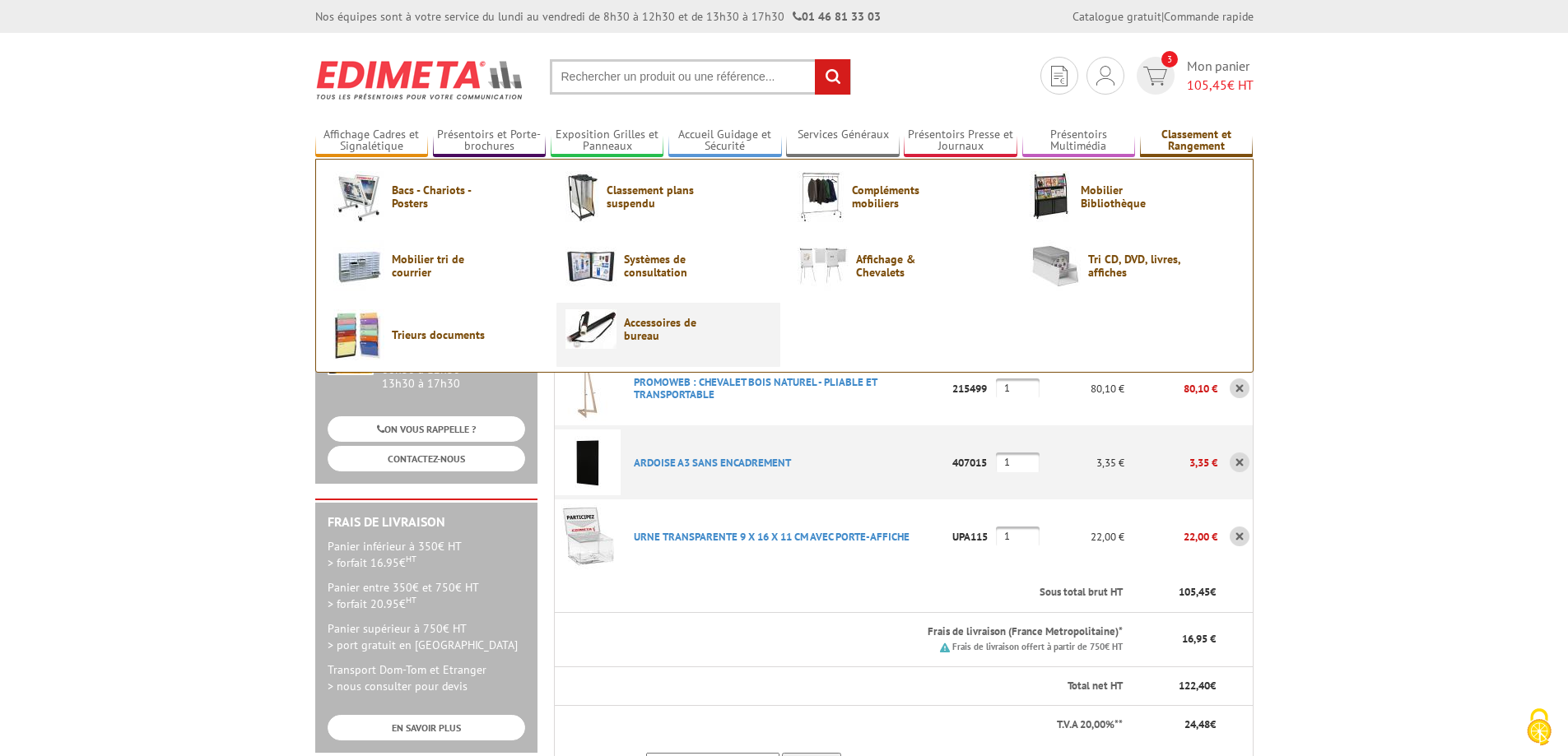
click at [614, 334] on img at bounding box center [591, 329] width 51 height 40
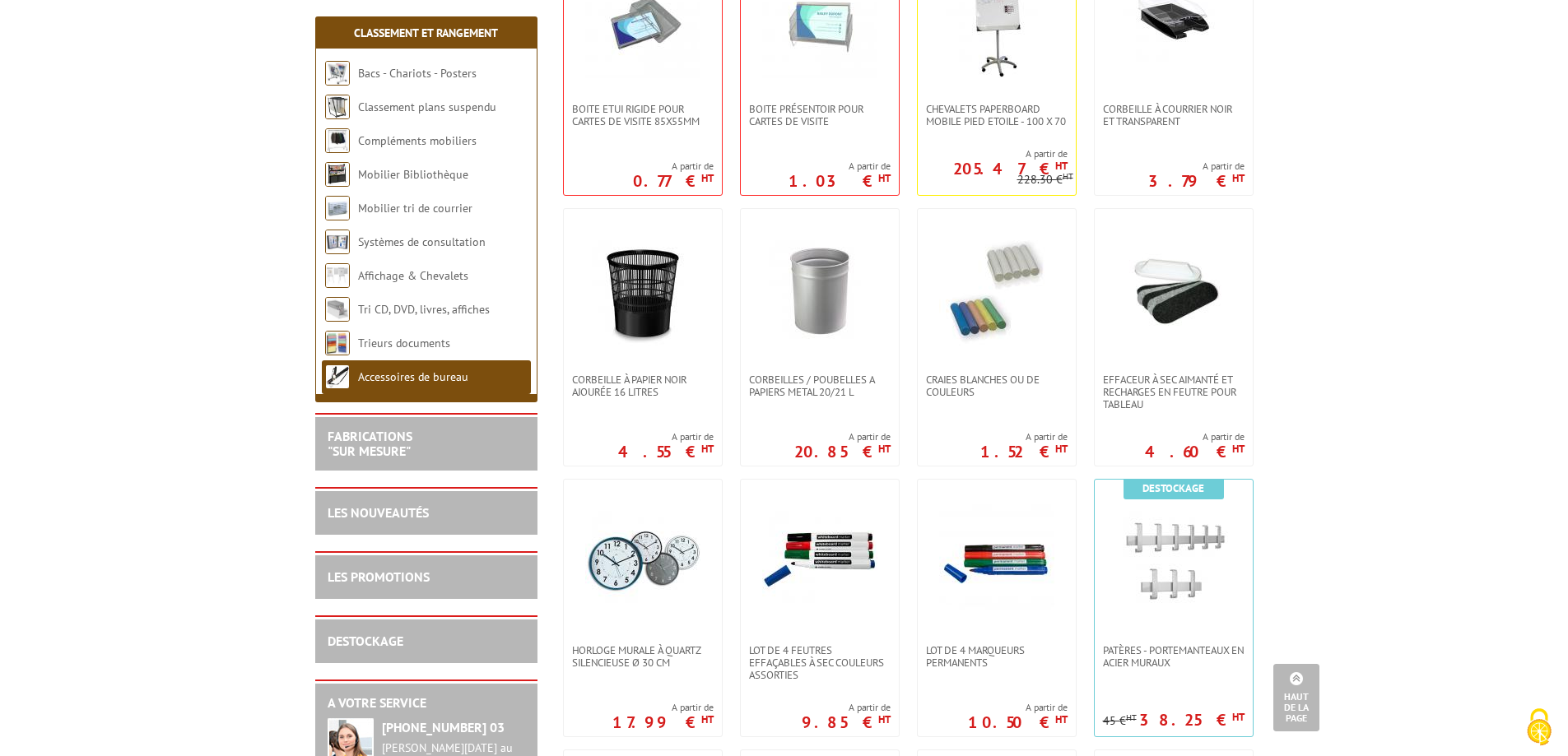
scroll to position [576, 0]
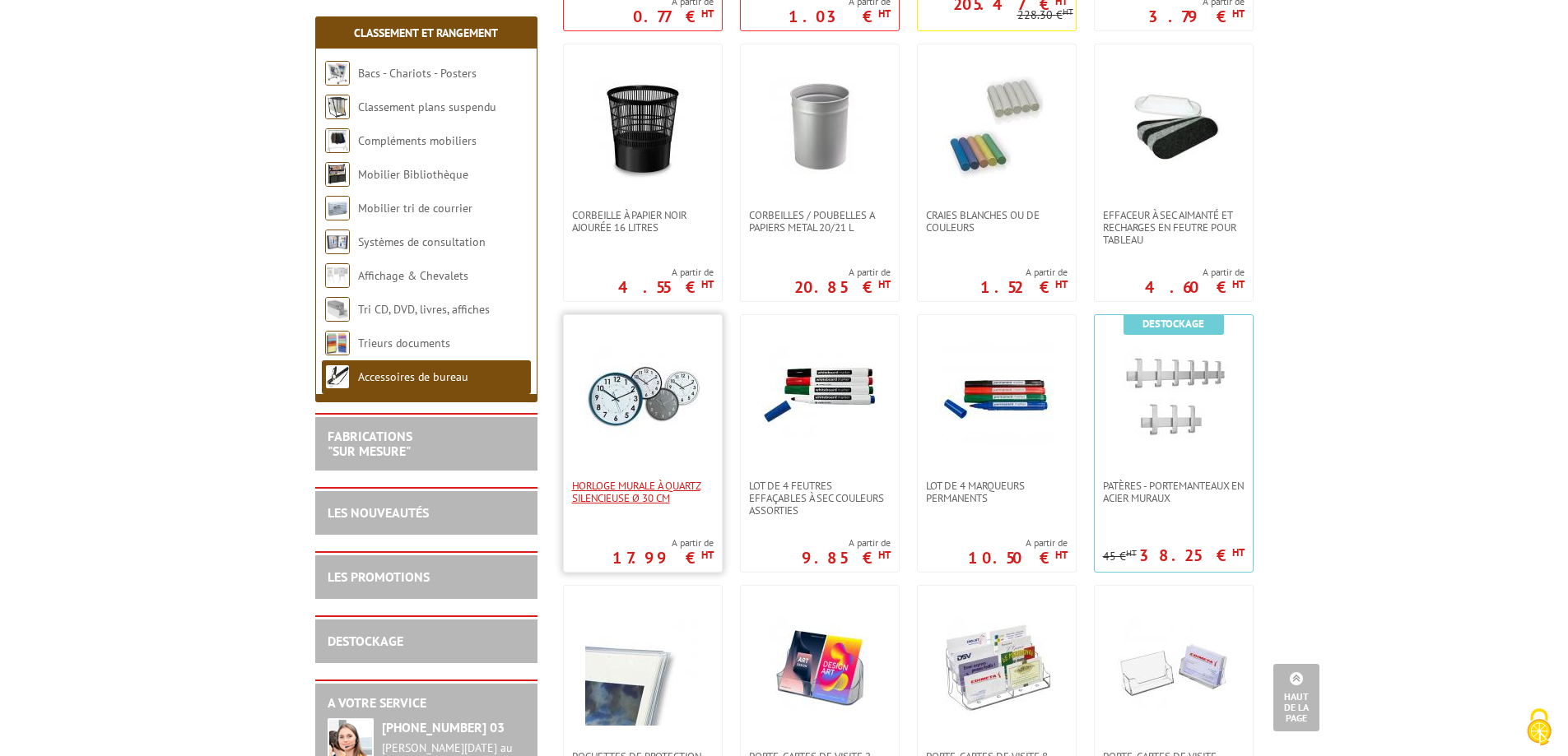
click at [627, 490] on span "Horloge murale à quartz silencieuse Ø 30 cm" at bounding box center [643, 491] width 142 height 25
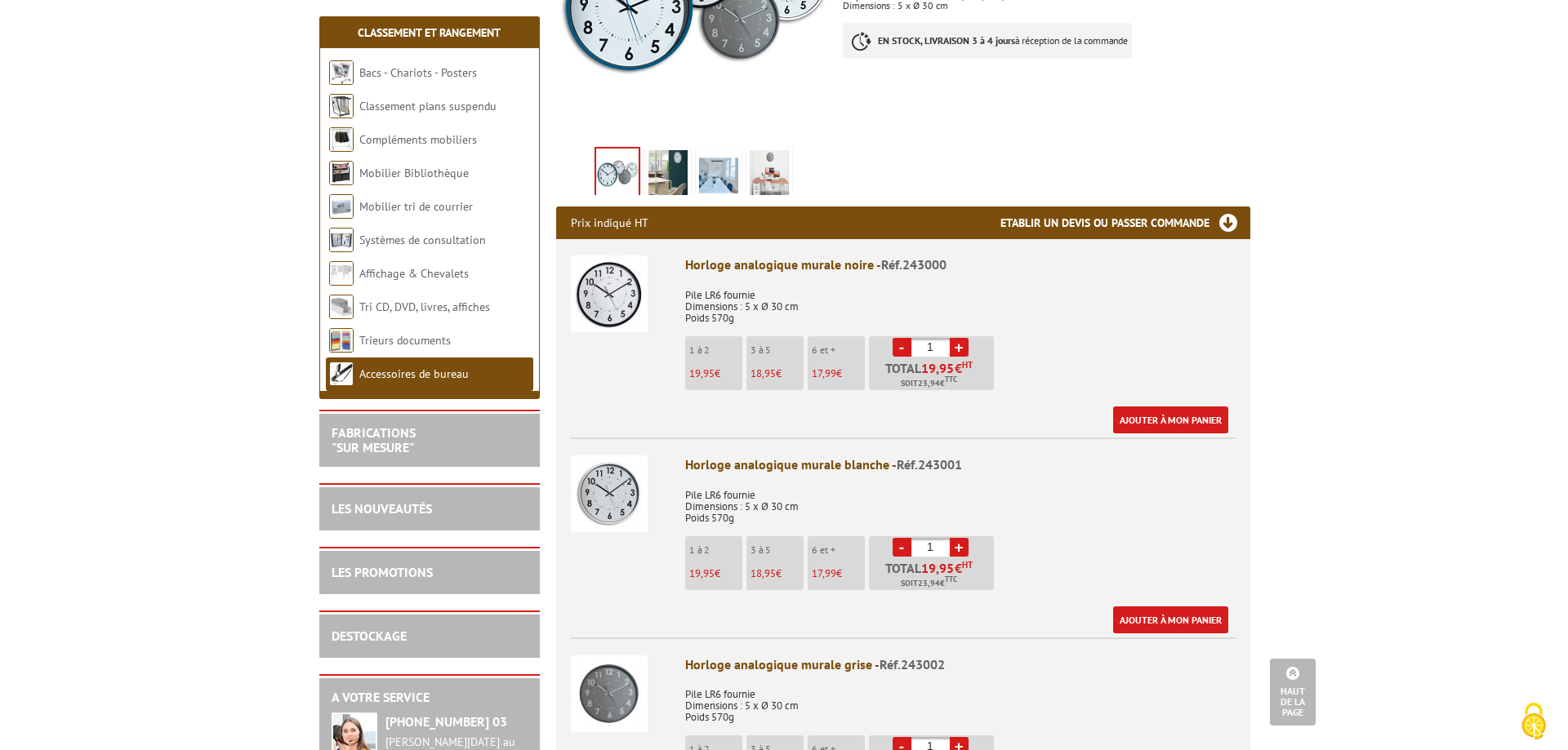
scroll to position [490, 0]
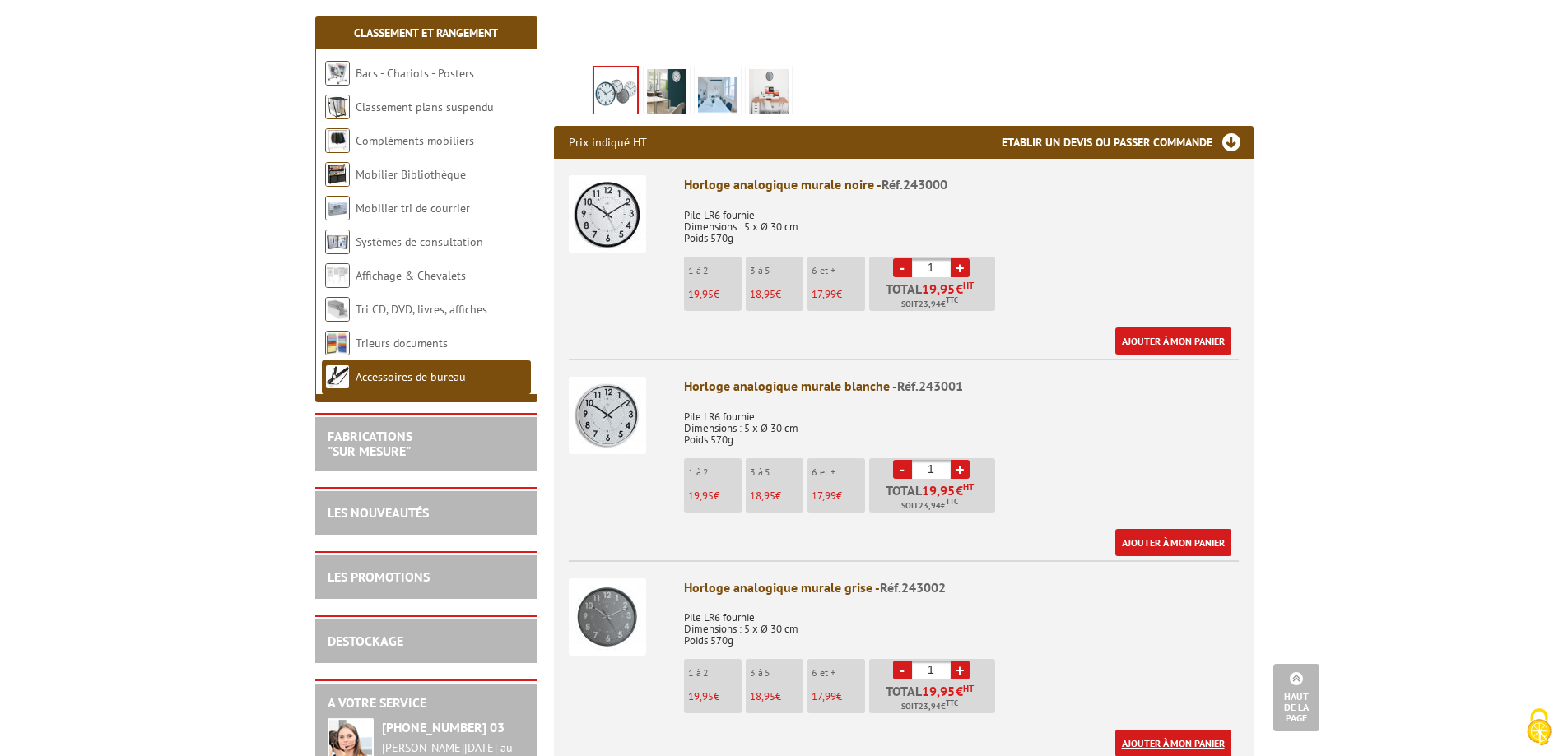
click at [1146, 739] on link "Ajouter à mon panier" at bounding box center [1173, 743] width 116 height 27
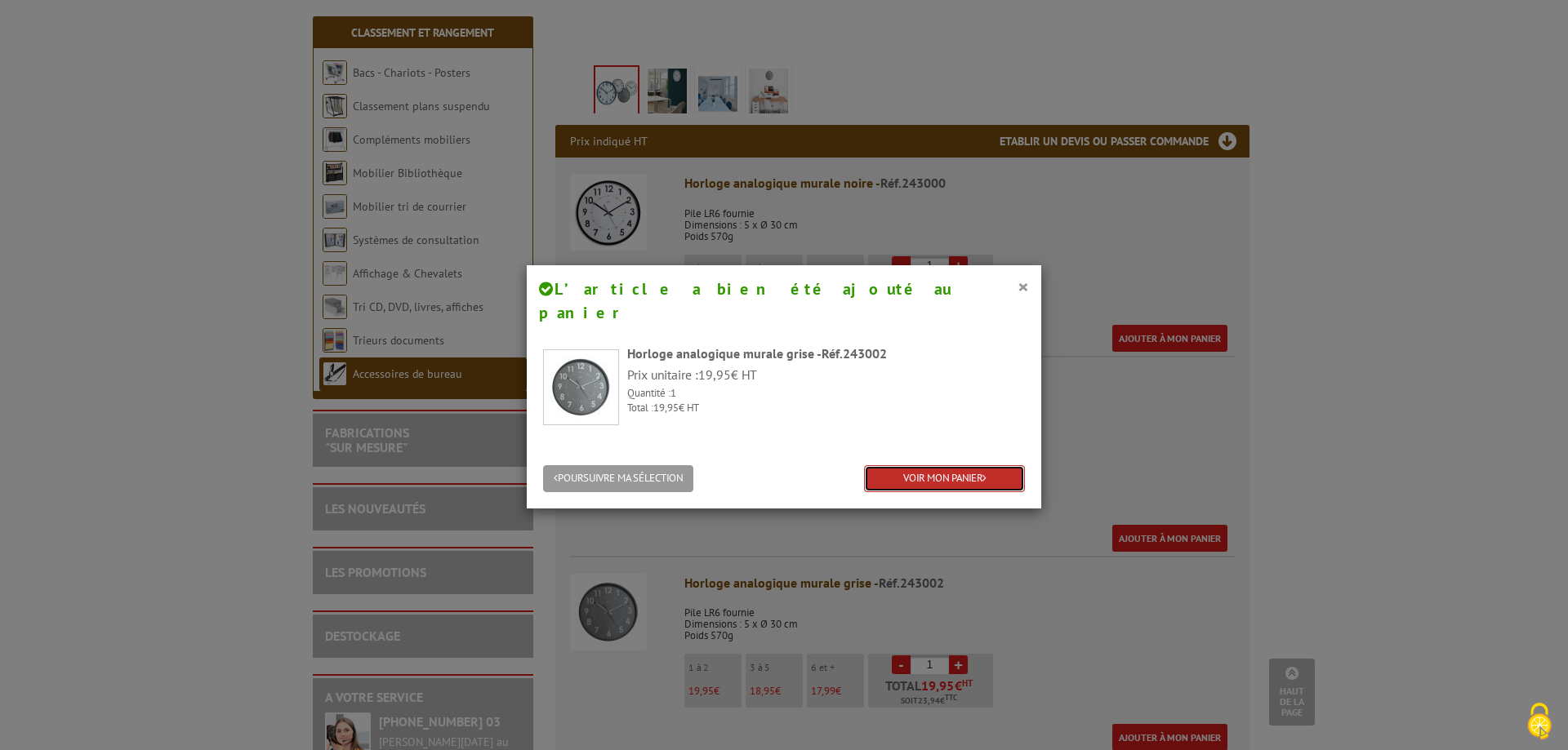
click at [924, 465] on link "VOIR MON PANIER" at bounding box center [944, 479] width 161 height 27
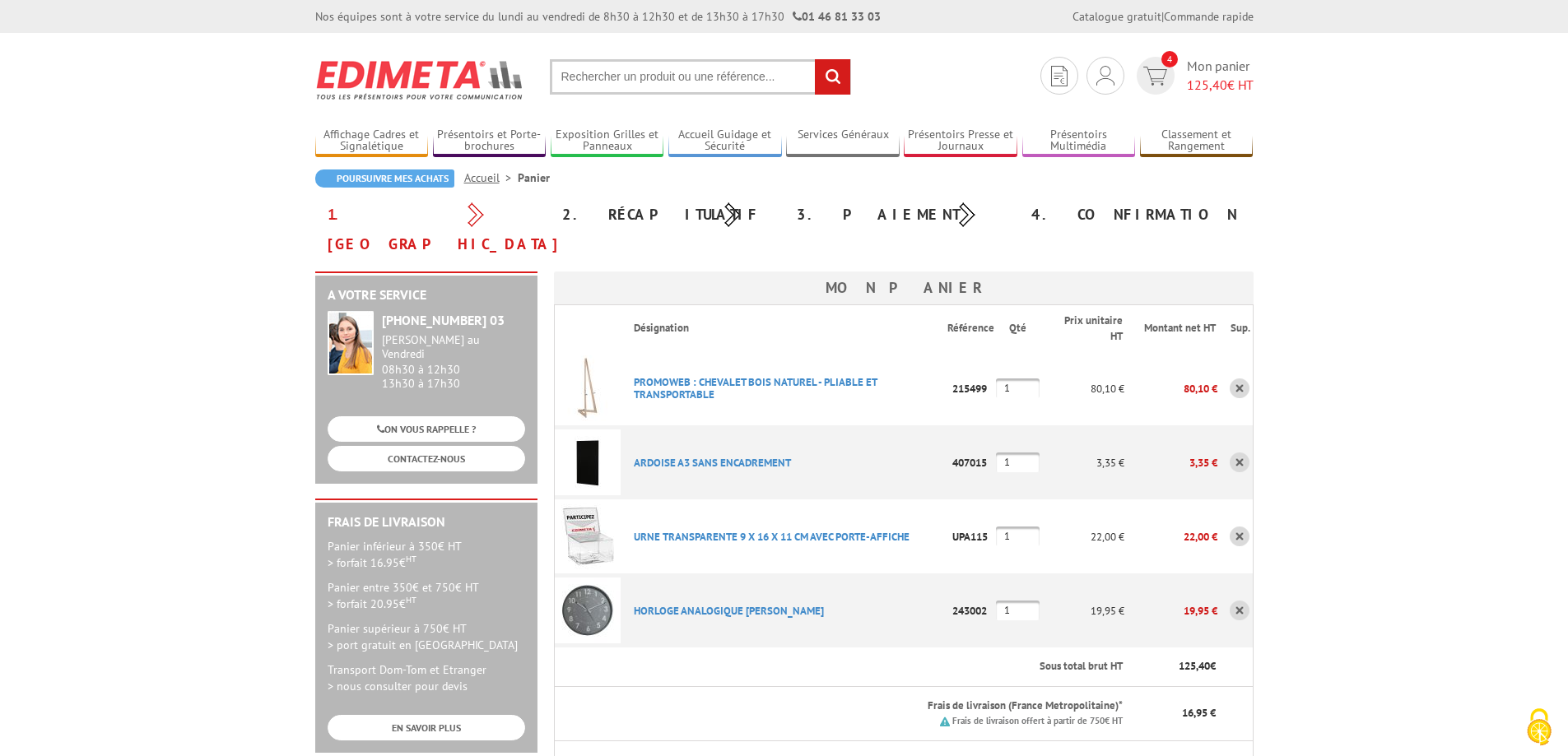
drag, startPoint x: 1024, startPoint y: 365, endPoint x: 964, endPoint y: 355, distance: 60.8
click at [964, 355] on tr "PROMOWEB : CHEVALET BOIS NATUREL - PLIABLE ET TRANSPORTABLE Code promo non acti…" at bounding box center [903, 388] width 699 height 74
type input "2"
drag, startPoint x: 981, startPoint y: 432, endPoint x: 951, endPoint y: 418, distance: 33.1
click at [949, 425] on tr "ARDOISE A3 SANS ENCADREMENT Code promo non activable pour cet article 407015 1 …" at bounding box center [903, 462] width 699 height 74
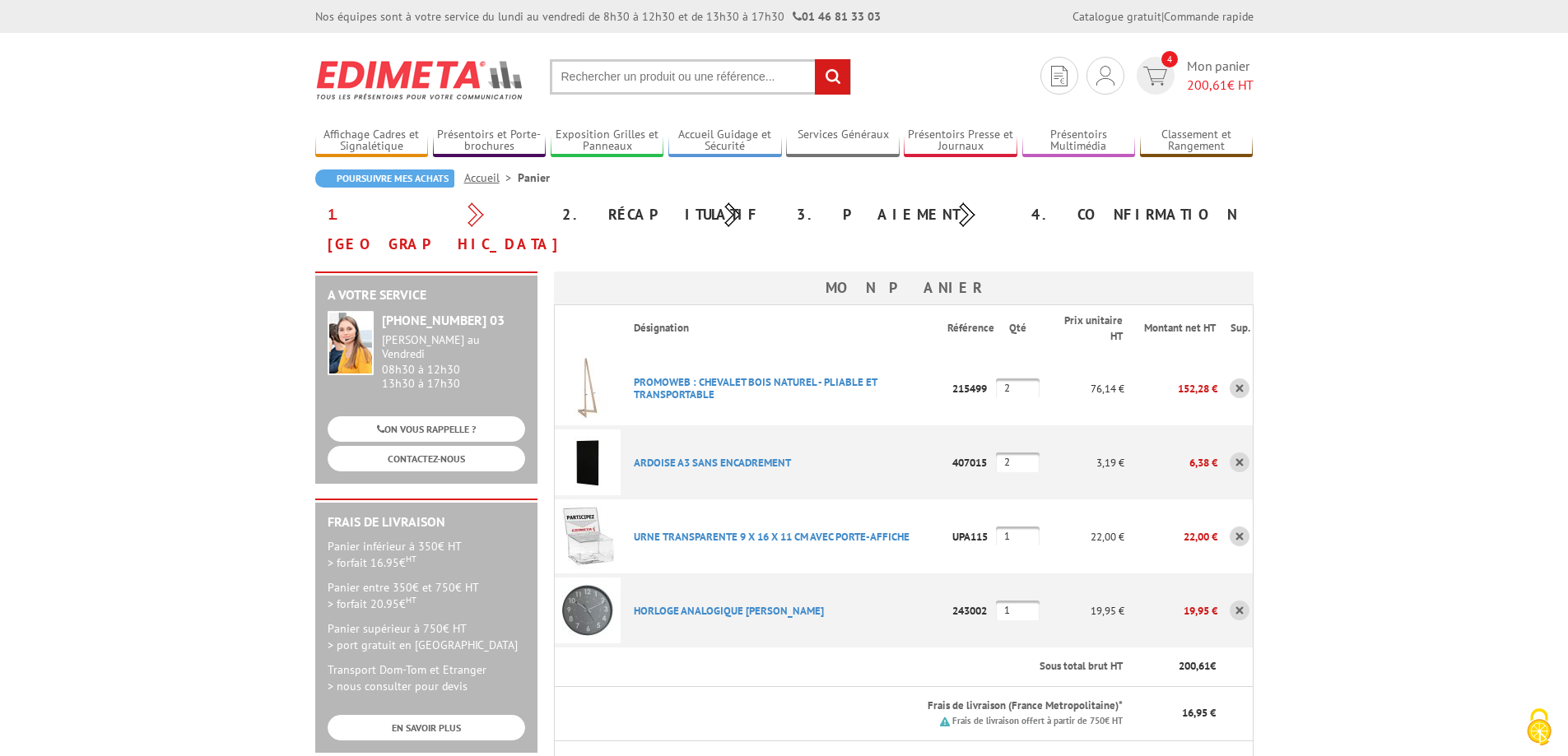
type input "2"
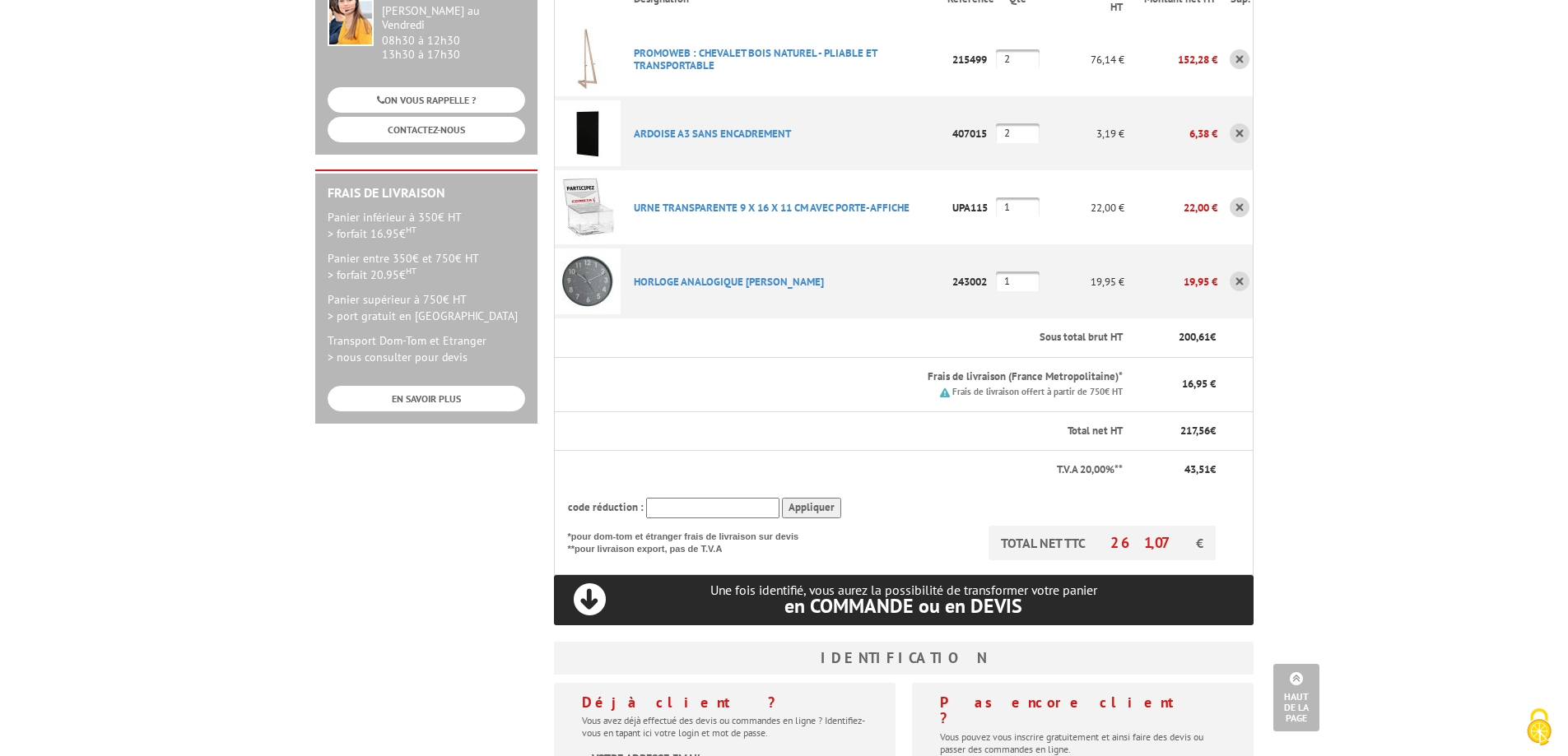
scroll to position [576, 0]
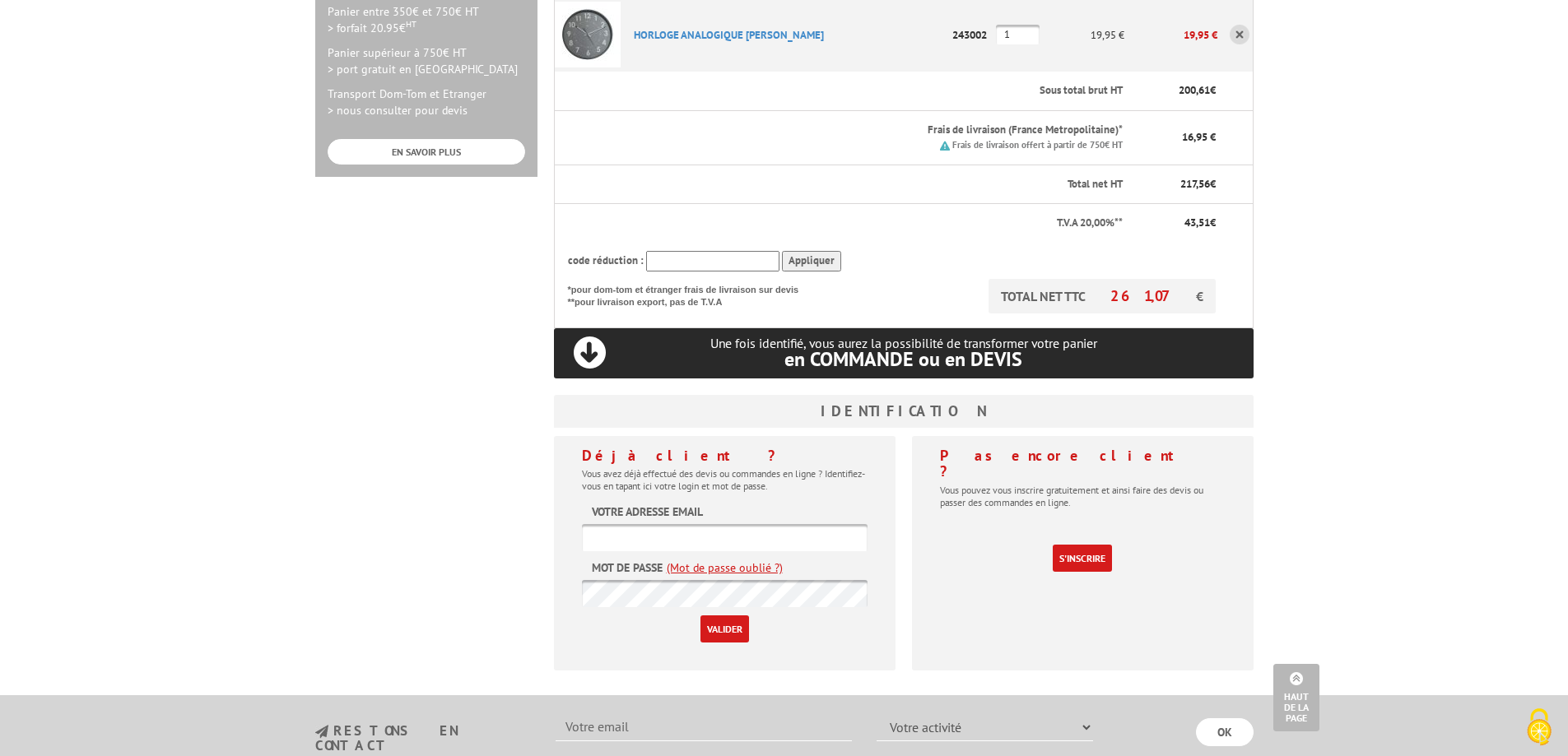
click at [683, 524] on input "text" at bounding box center [725, 538] width 285 height 27
type input "[EMAIL_ADDRESS][DOMAIN_NAME]"
click at [735, 559] on link "(Mot de passe oublié ?)" at bounding box center [724, 567] width 116 height 16
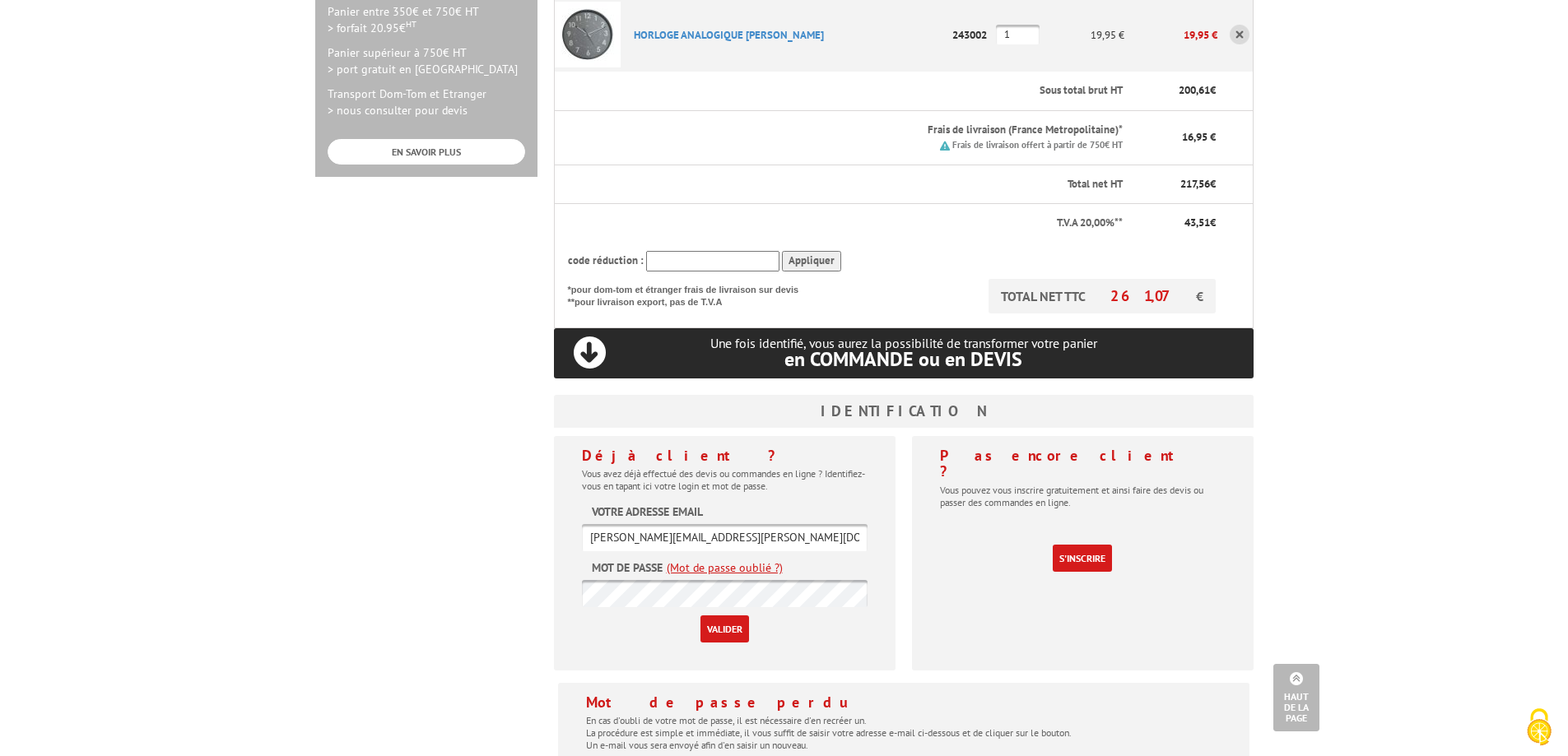
scroll to position [658, 0]
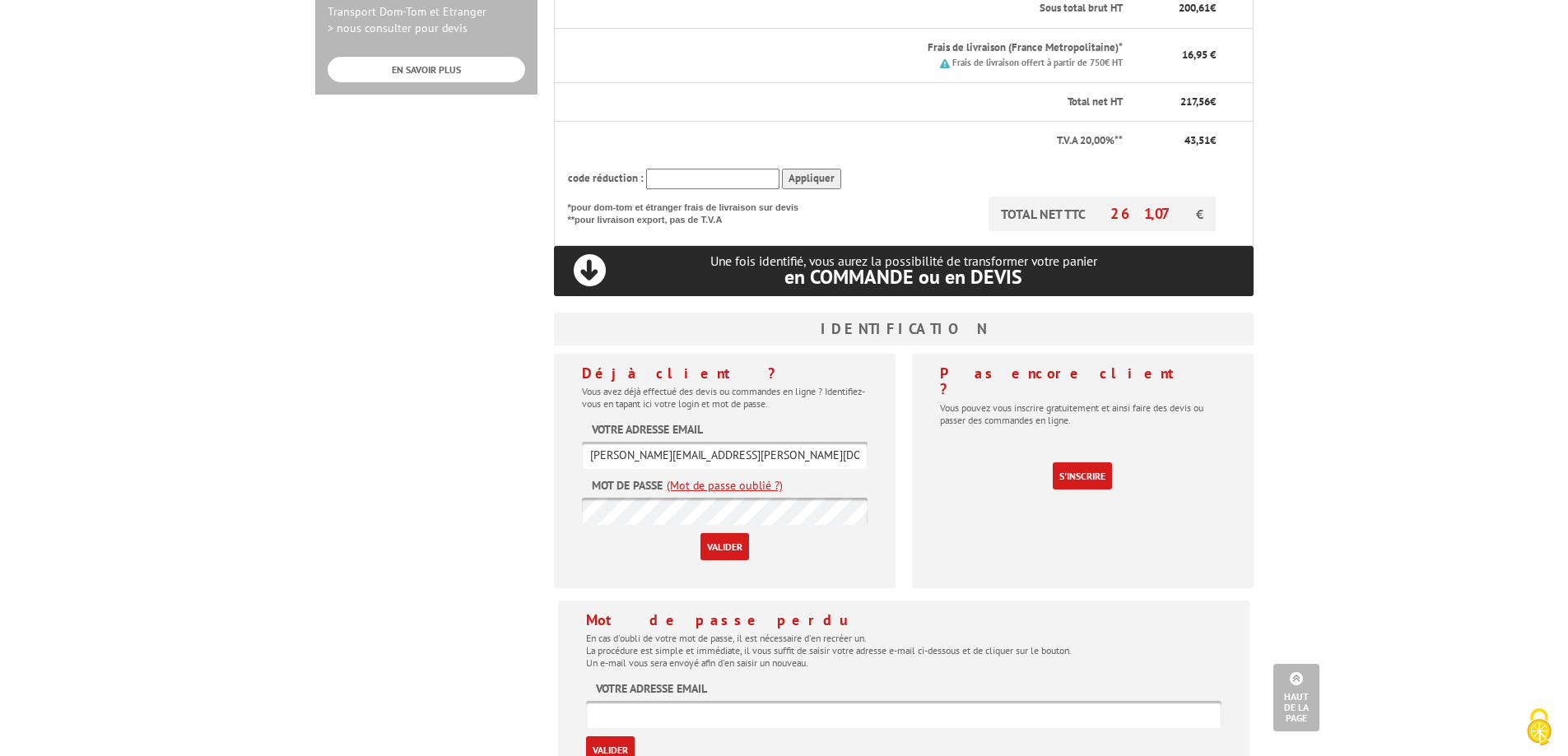
click at [712, 701] on input "text" at bounding box center [903, 714] width 636 height 27
type input "[EMAIL_ADDRESS][DOMAIN_NAME]"
click at [607, 736] on input "Valider" at bounding box center [610, 750] width 48 height 27
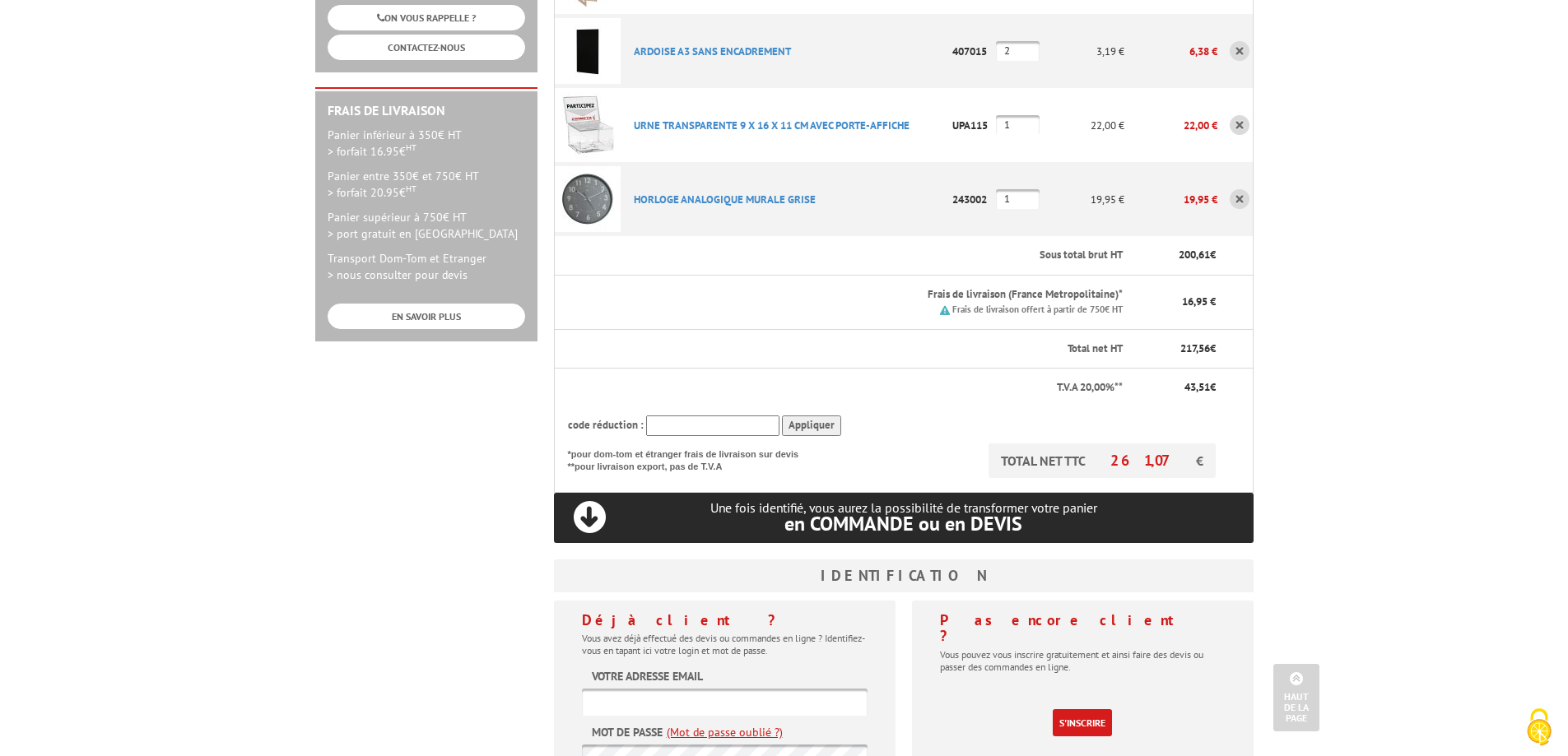
scroll to position [658, 0]
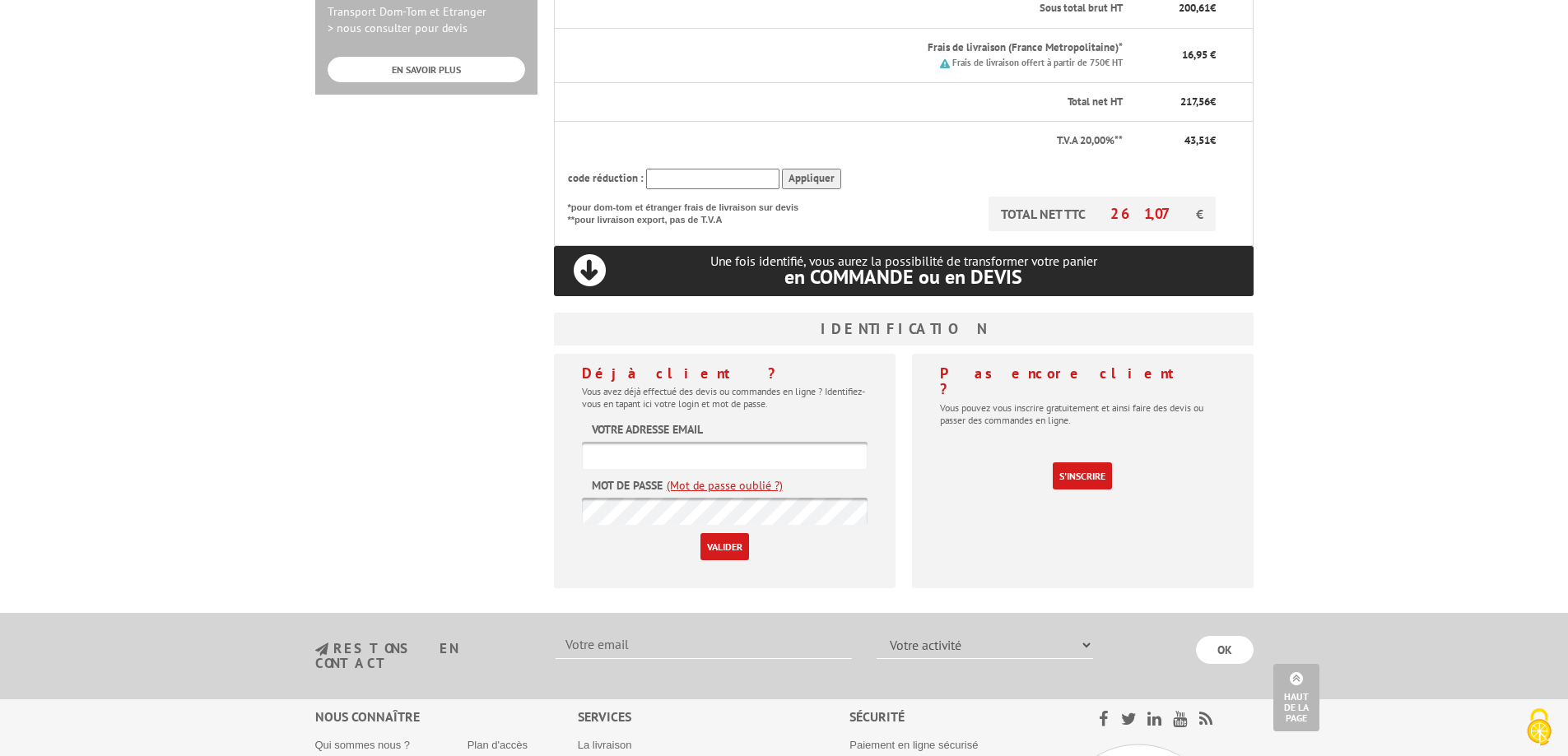
click at [707, 477] on link "(Mot de passe oublié ?)" at bounding box center [724, 484] width 116 height 16
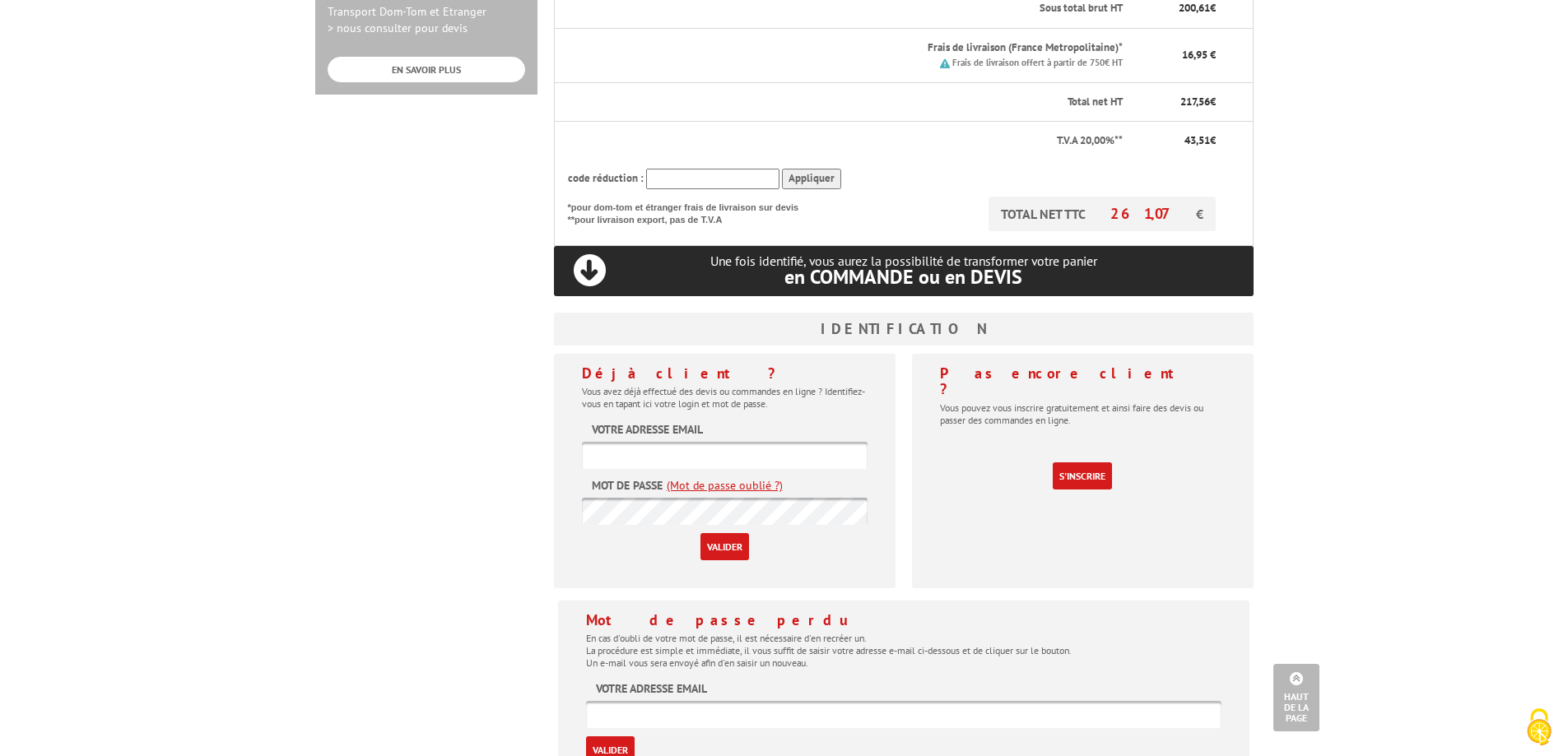
click at [648, 701] on input "text" at bounding box center [903, 714] width 636 height 27
type input "[EMAIL_ADDRESS][DOMAIN_NAME]"
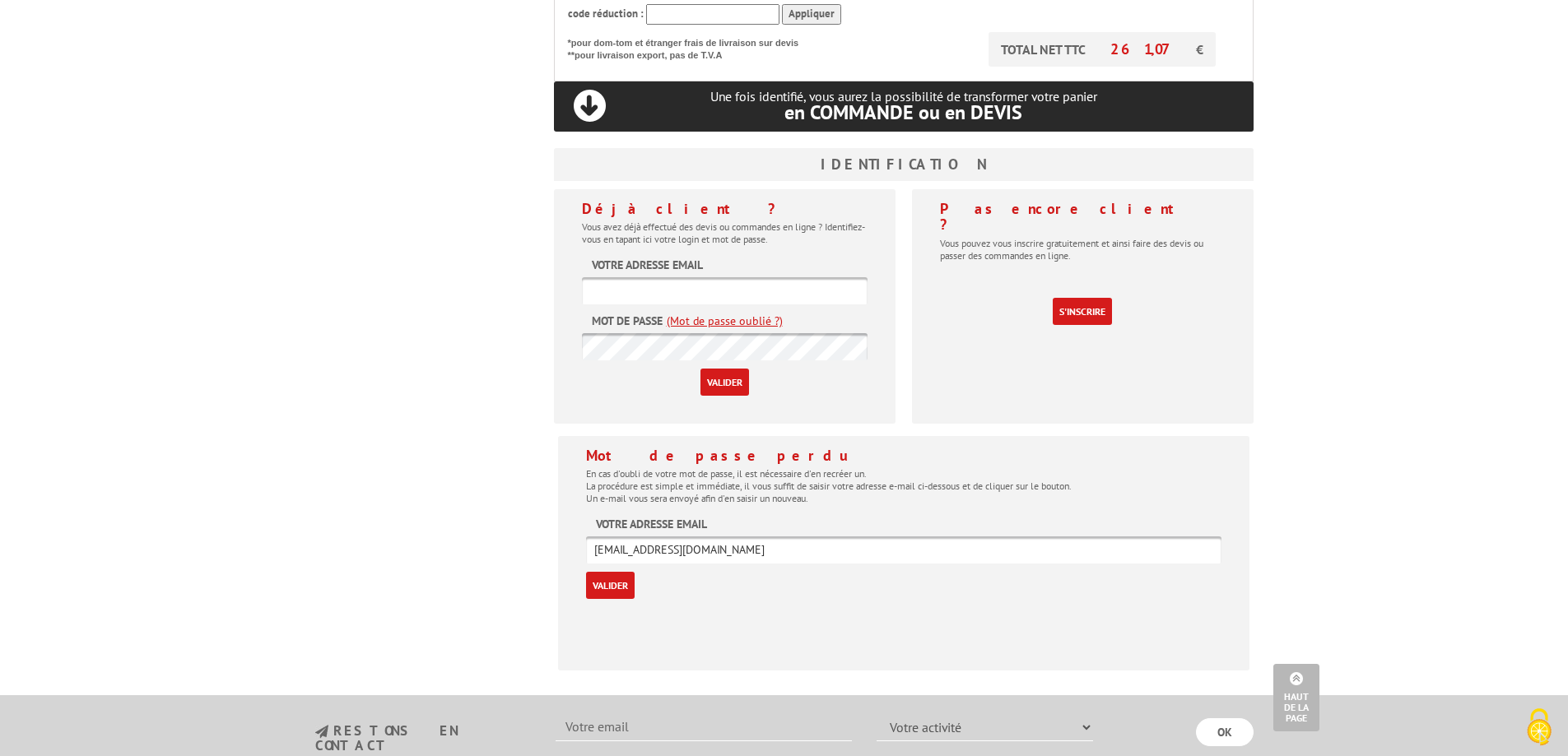
scroll to position [905, 0]
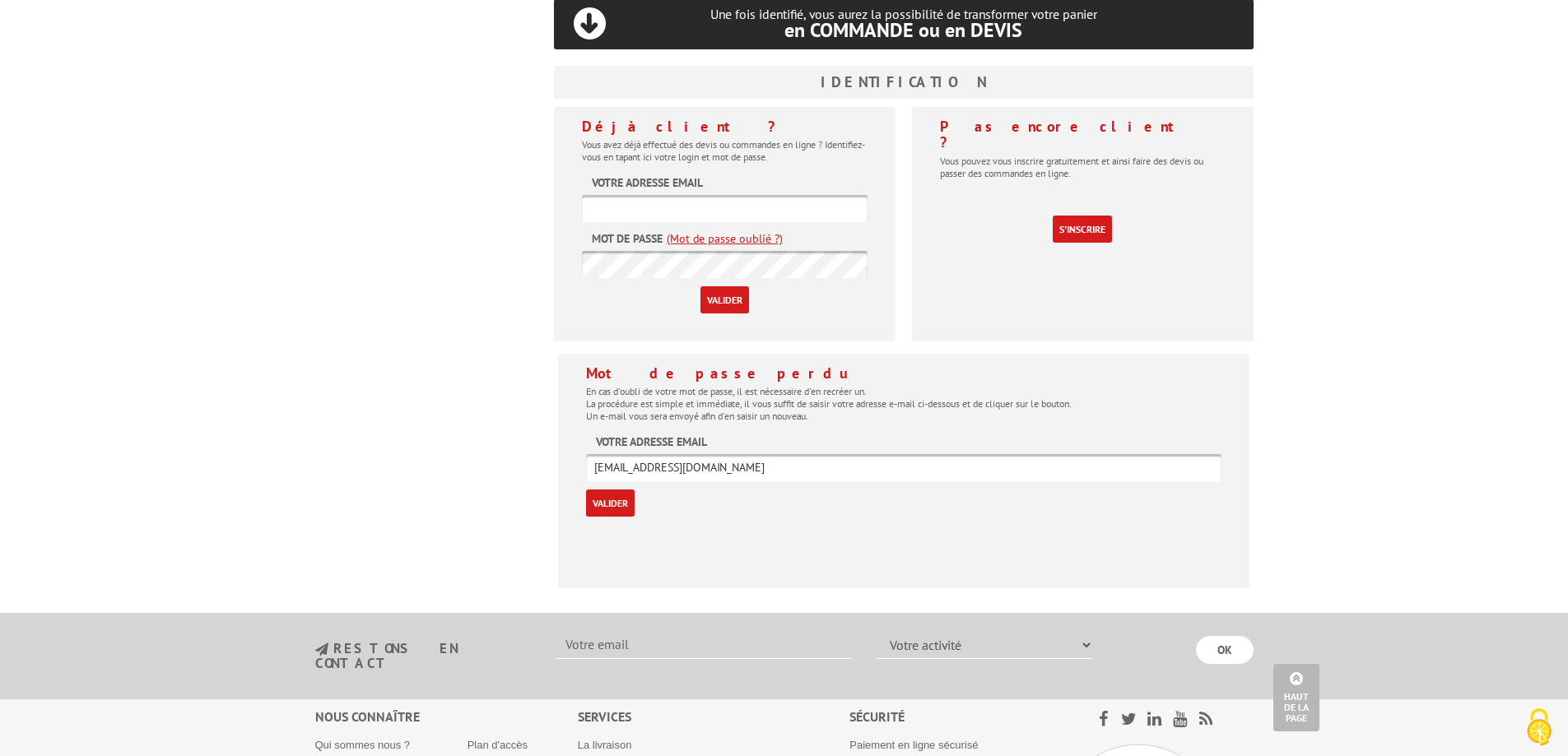
click at [597, 490] on input "Valider" at bounding box center [610, 503] width 48 height 27
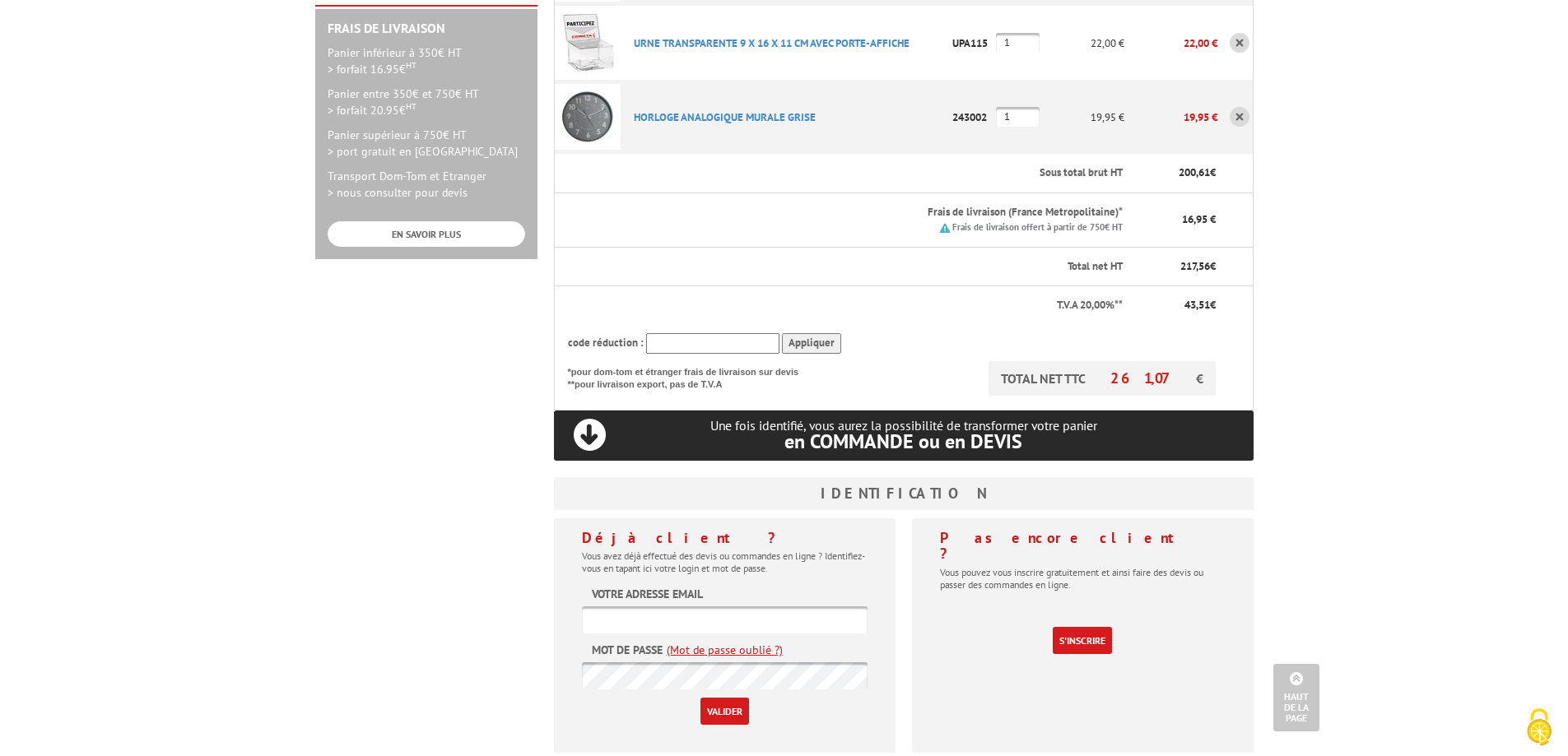
scroll to position [823, 0]
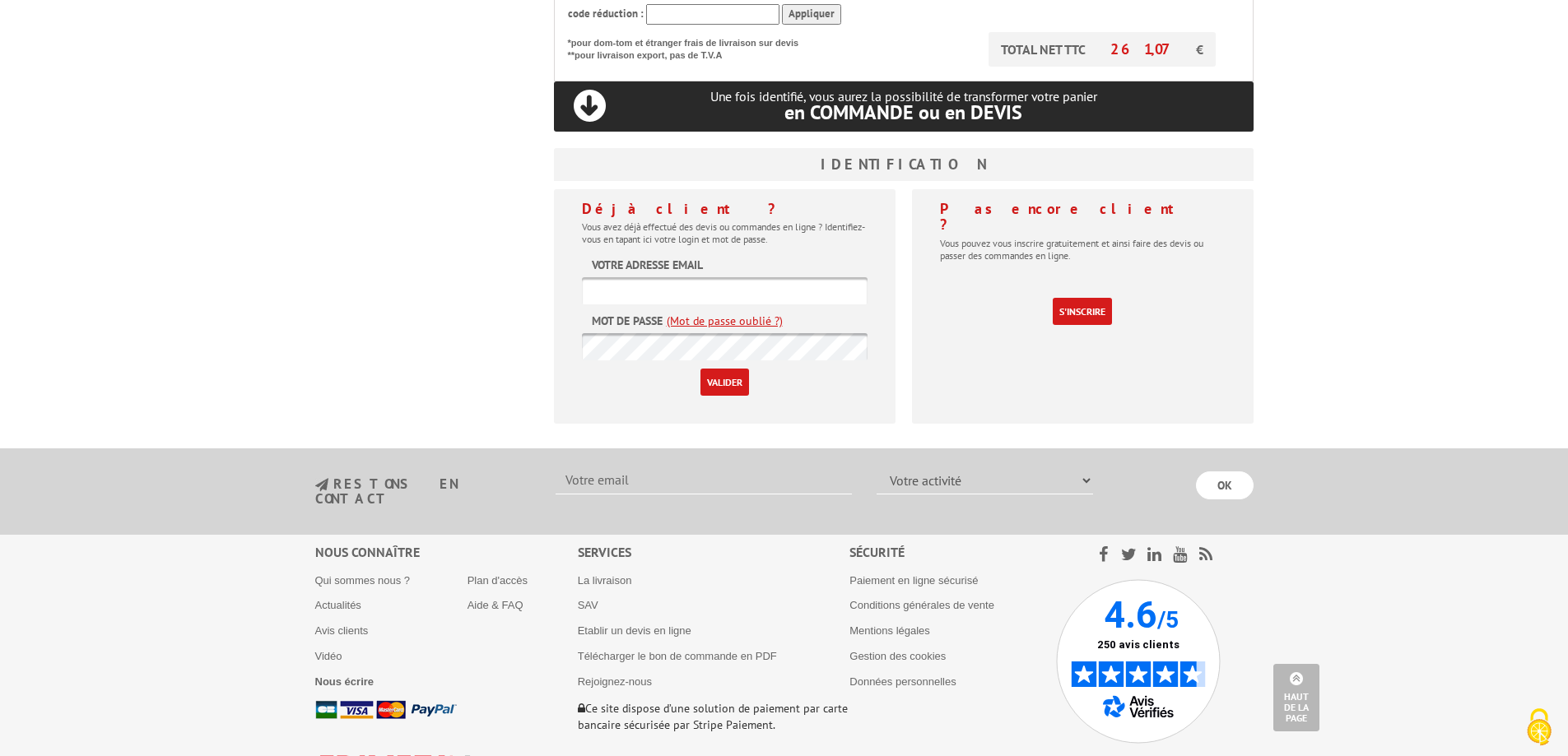
click at [721, 368] on input "Valider" at bounding box center [724, 382] width 48 height 27
click at [975, 333] on div "Pas encore client ? Vous pouvez vous inscrire gratuitement et ainsi faire des d…" at bounding box center [1082, 306] width 341 height 234
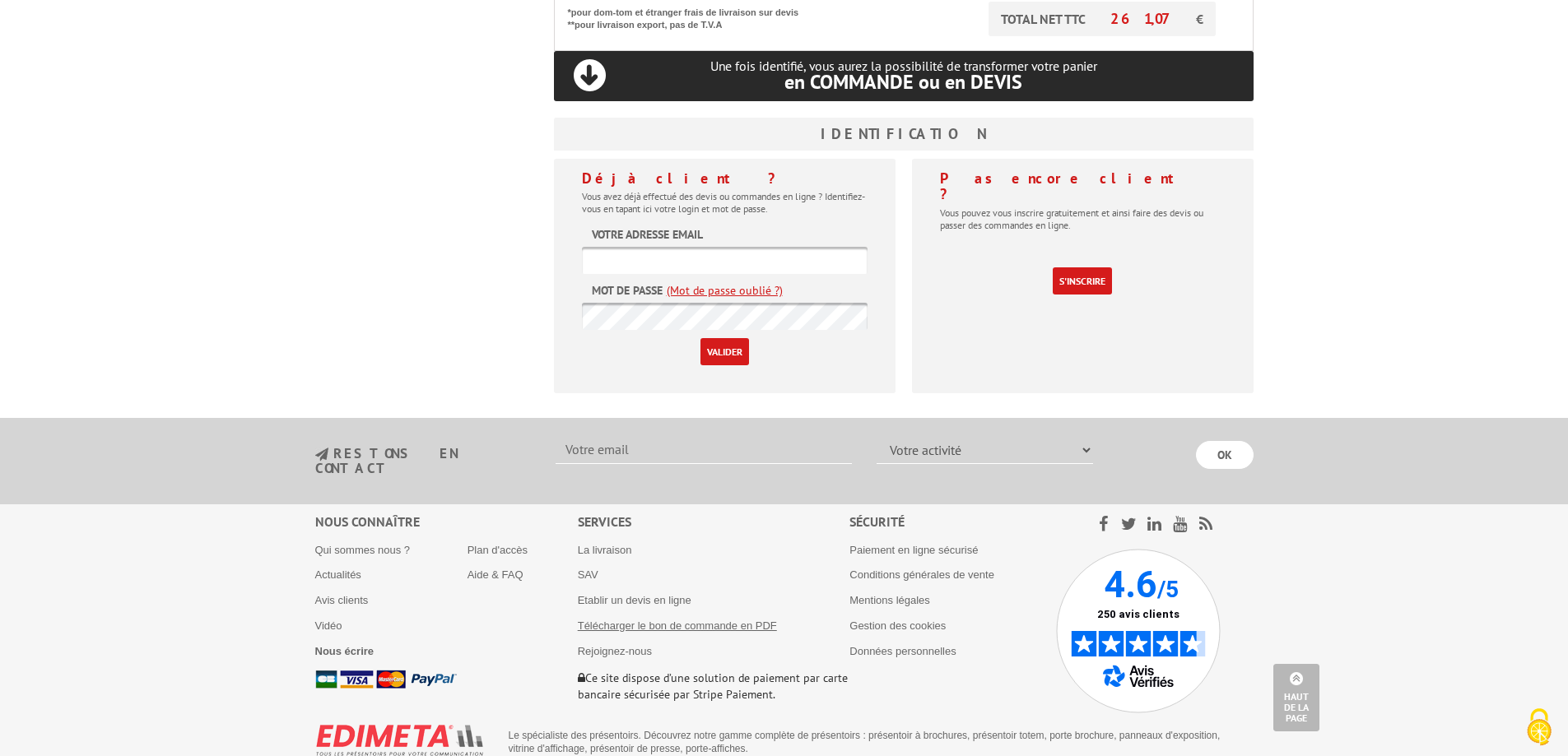
click at [684, 619] on link "Télécharger le bon de commande en PDF" at bounding box center [677, 625] width 200 height 13
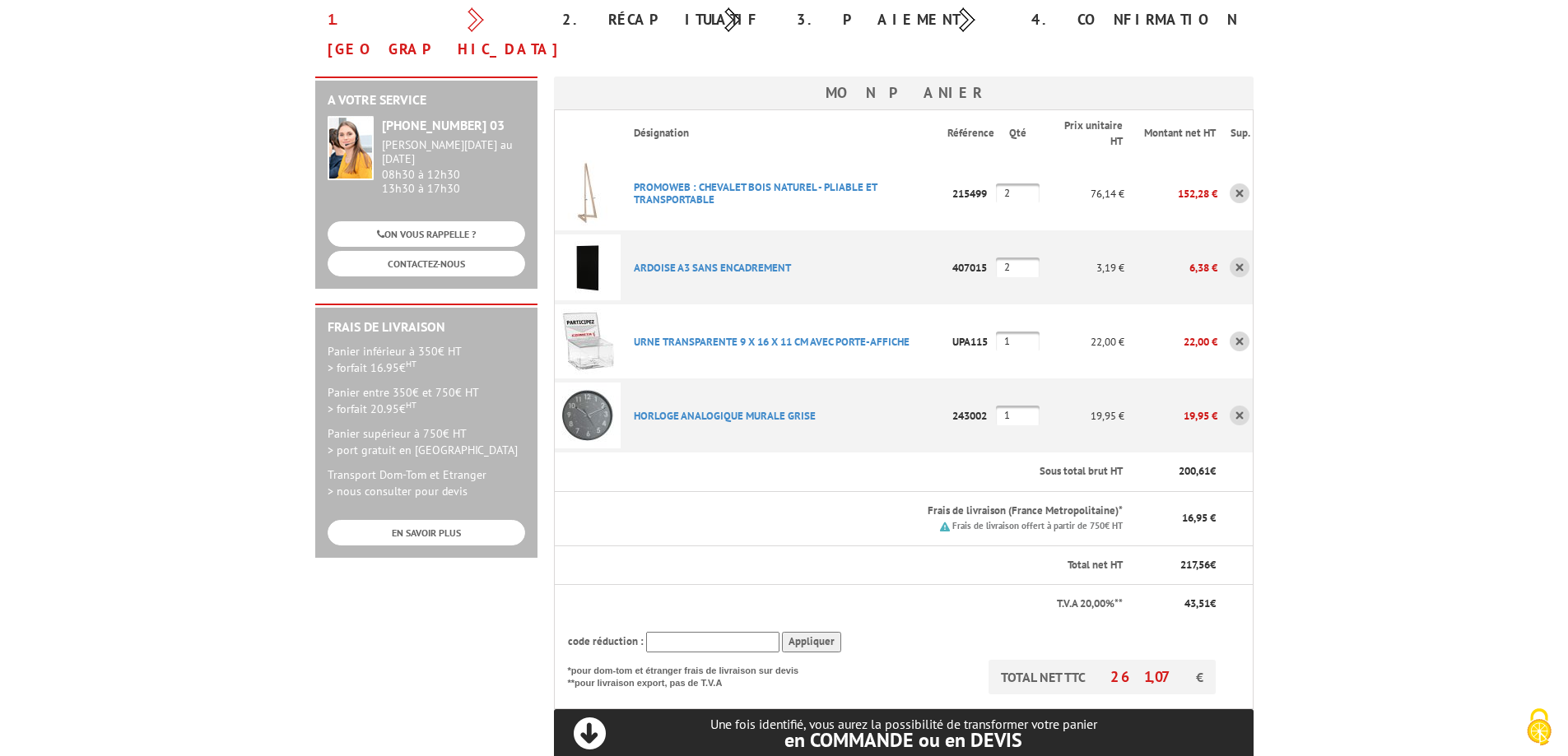
scroll to position [0, 0]
